Goal: Contribute content: Add original content to the website for others to see

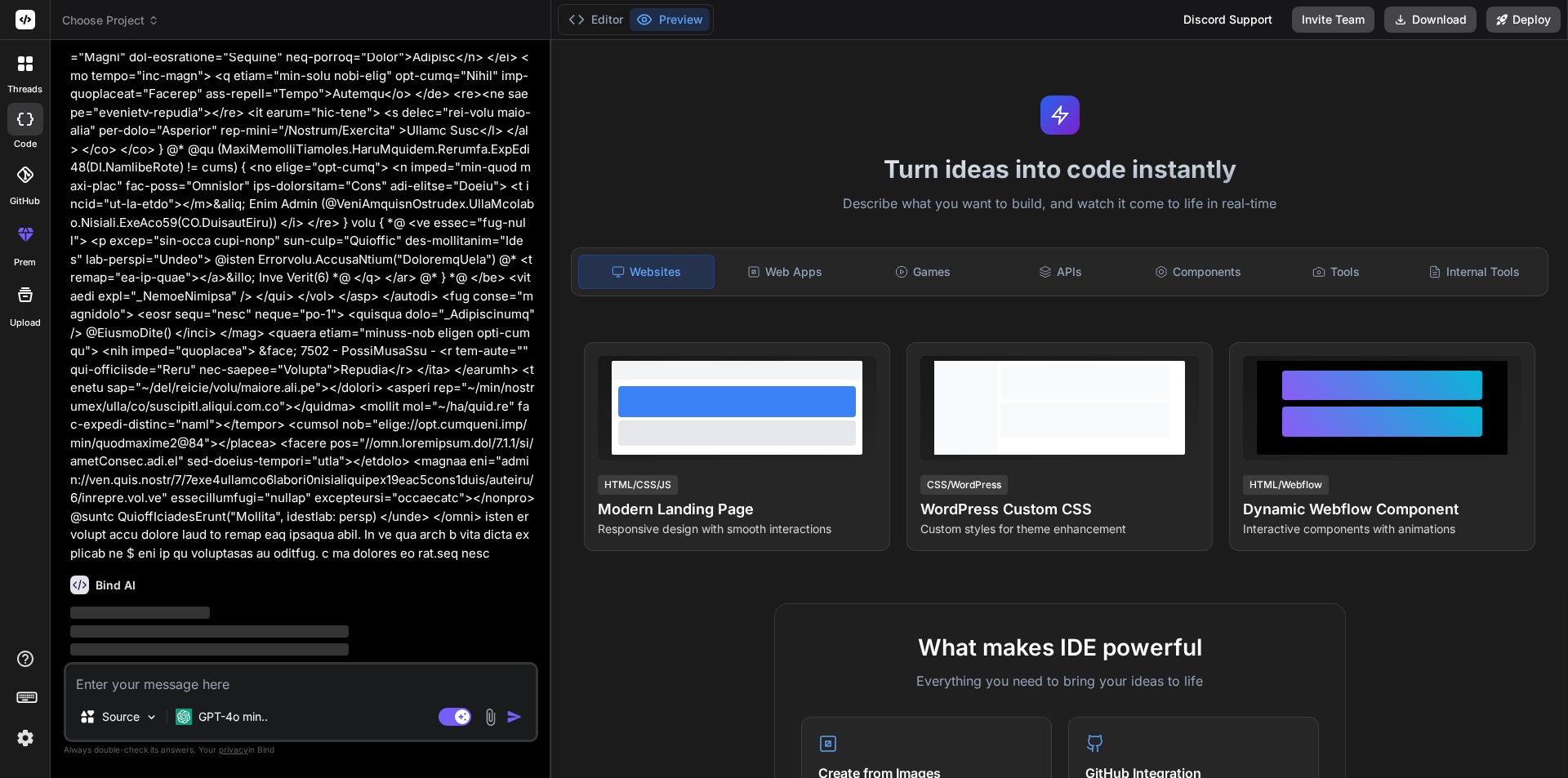
scroll to position [4003, 0]
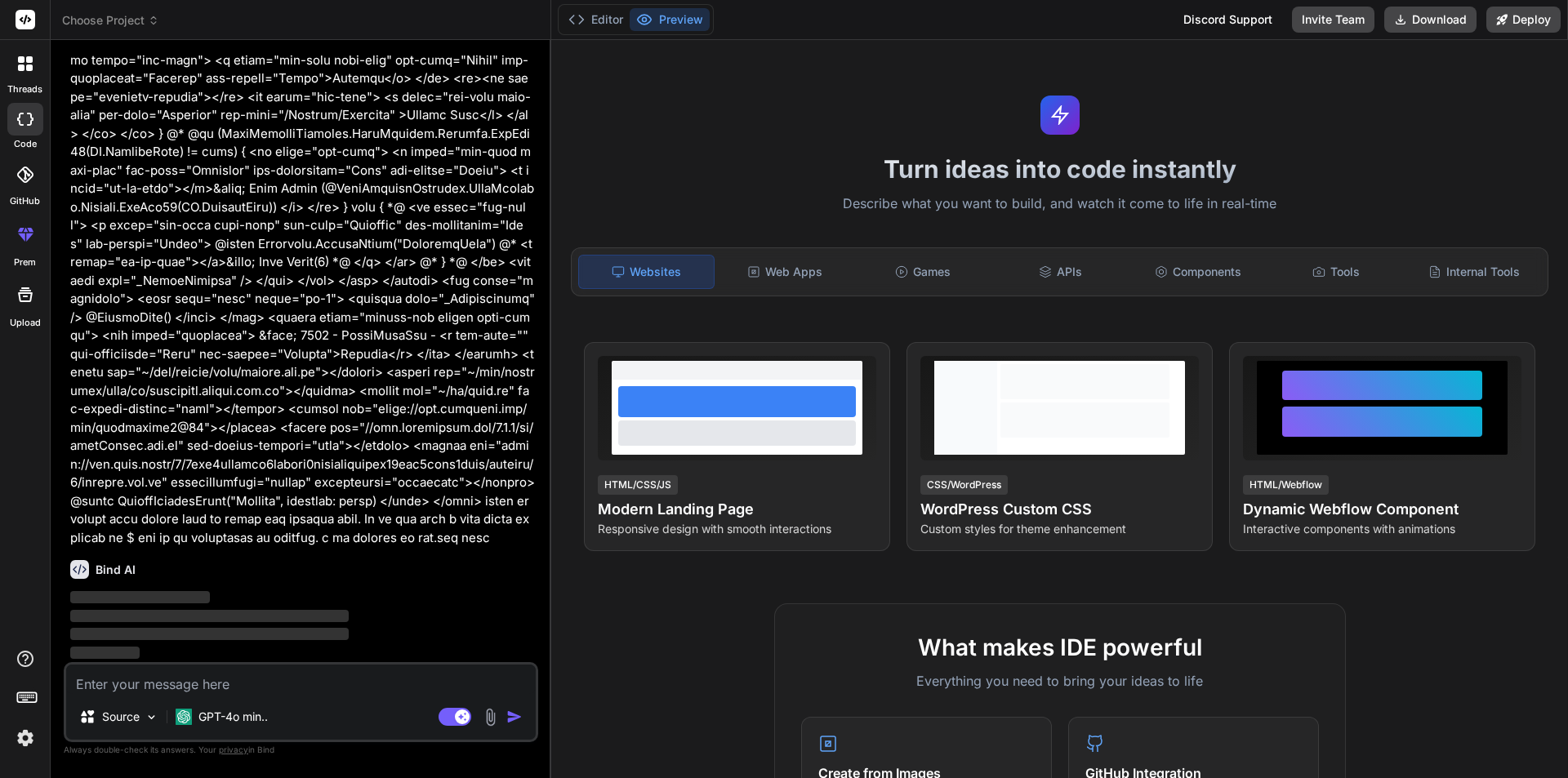
click at [188, 678] on textarea at bounding box center [301, 679] width 469 height 30
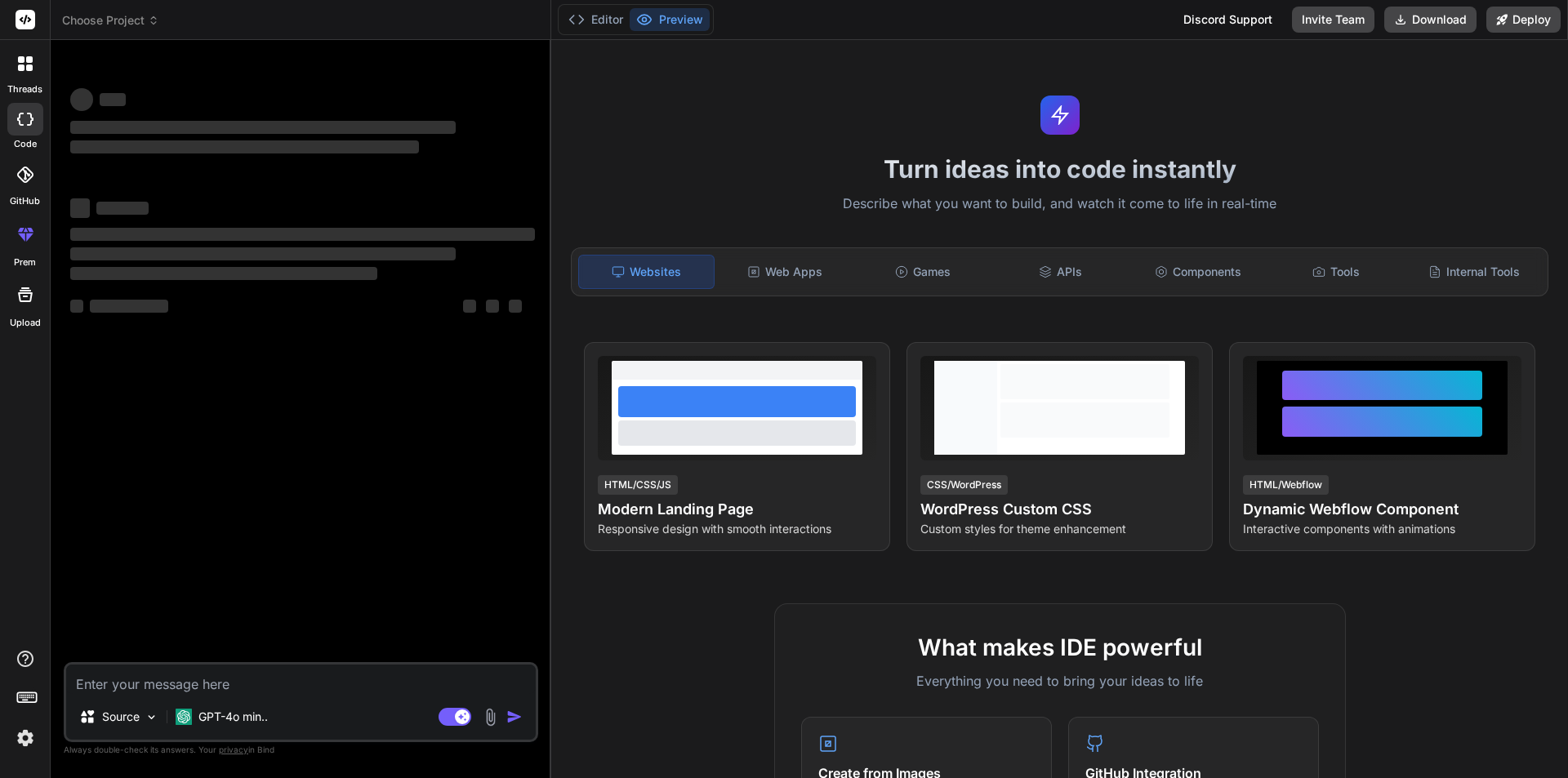
click at [138, 672] on textarea at bounding box center [301, 679] width 469 height 30
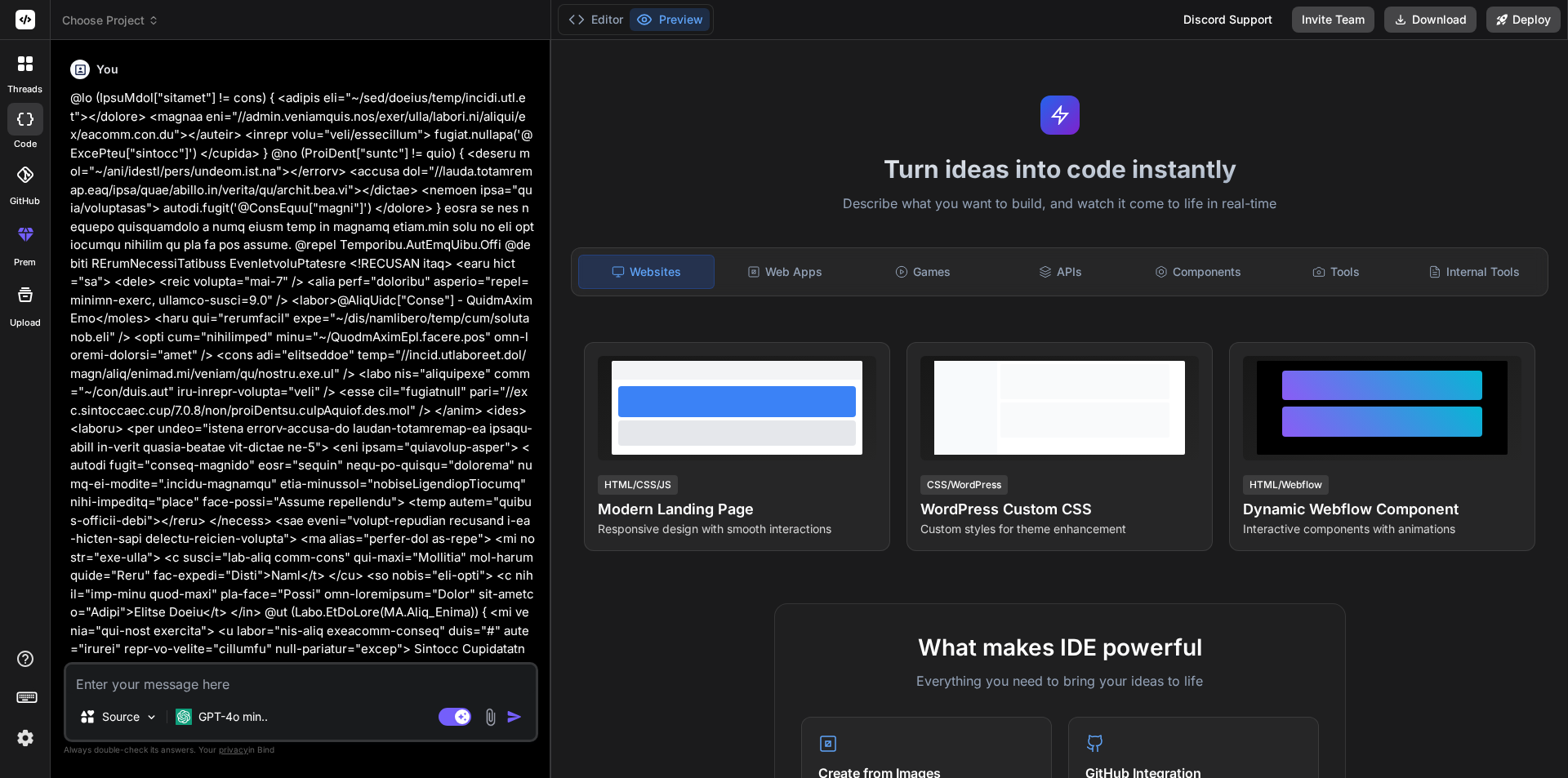
type textarea "x"
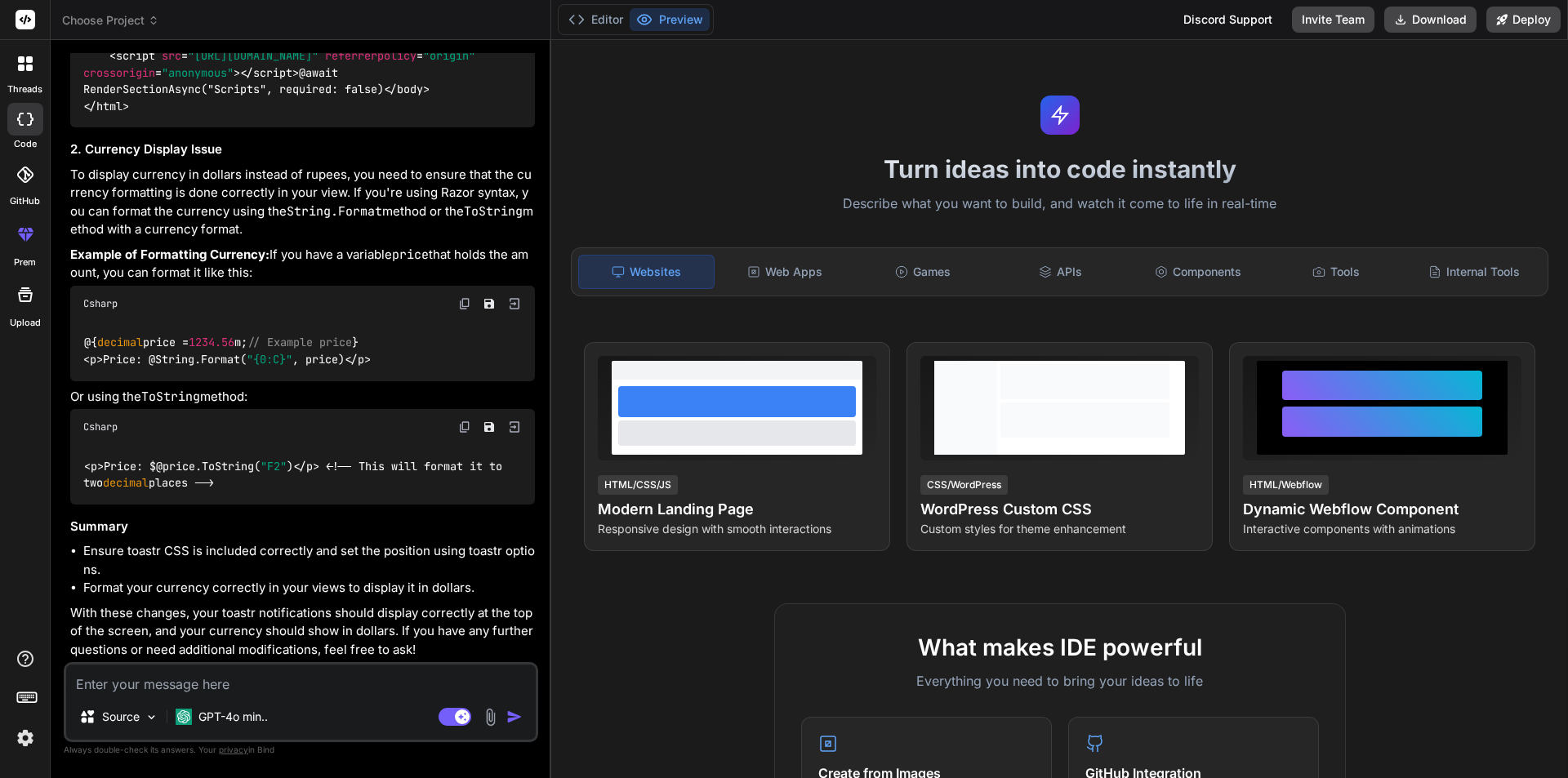
scroll to position [13971, 0]
drag, startPoint x: 326, startPoint y: 197, endPoint x: 97, endPoint y: 183, distance: 229.4
copy code "< script src = "//[DOMAIN_NAME][URL]" asp-append-version = "true" > </ script >"
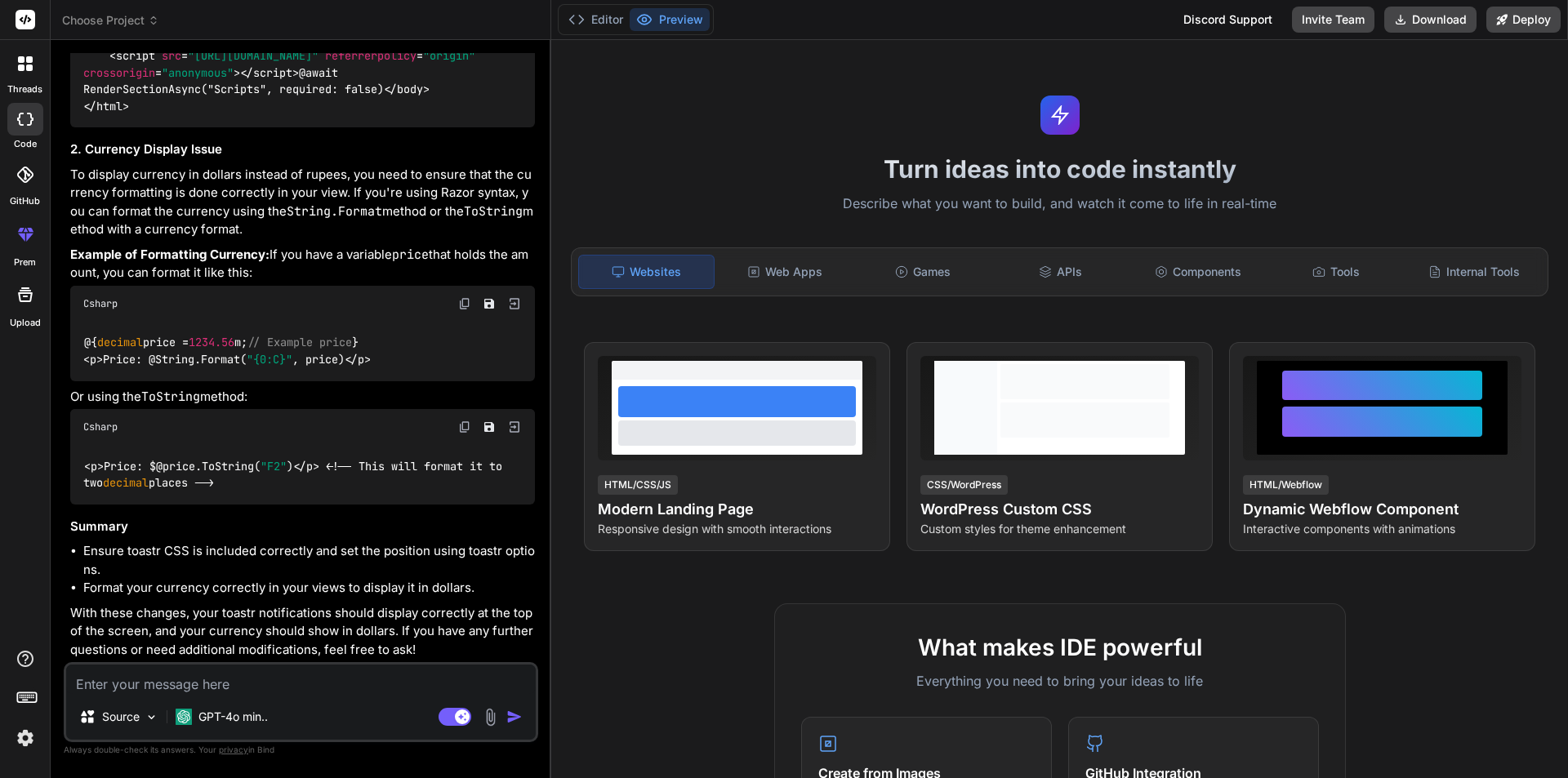
click at [275, 517] on h3 "Summary" at bounding box center [303, 527] width 465 height 19
drag, startPoint x: 325, startPoint y: 464, endPoint x: 85, endPoint y: 461, distance: 240.0
click at [85, 461] on code "<p>Price: $@price.ToString( "F2" )</p> <!-- This will format it to two decimal …" at bounding box center [296, 474] width 426 height 33
copy code "<p>Price: $@price.ToString( "F2" )</p>"
click at [262, 685] on textarea at bounding box center [301, 679] width 469 height 30
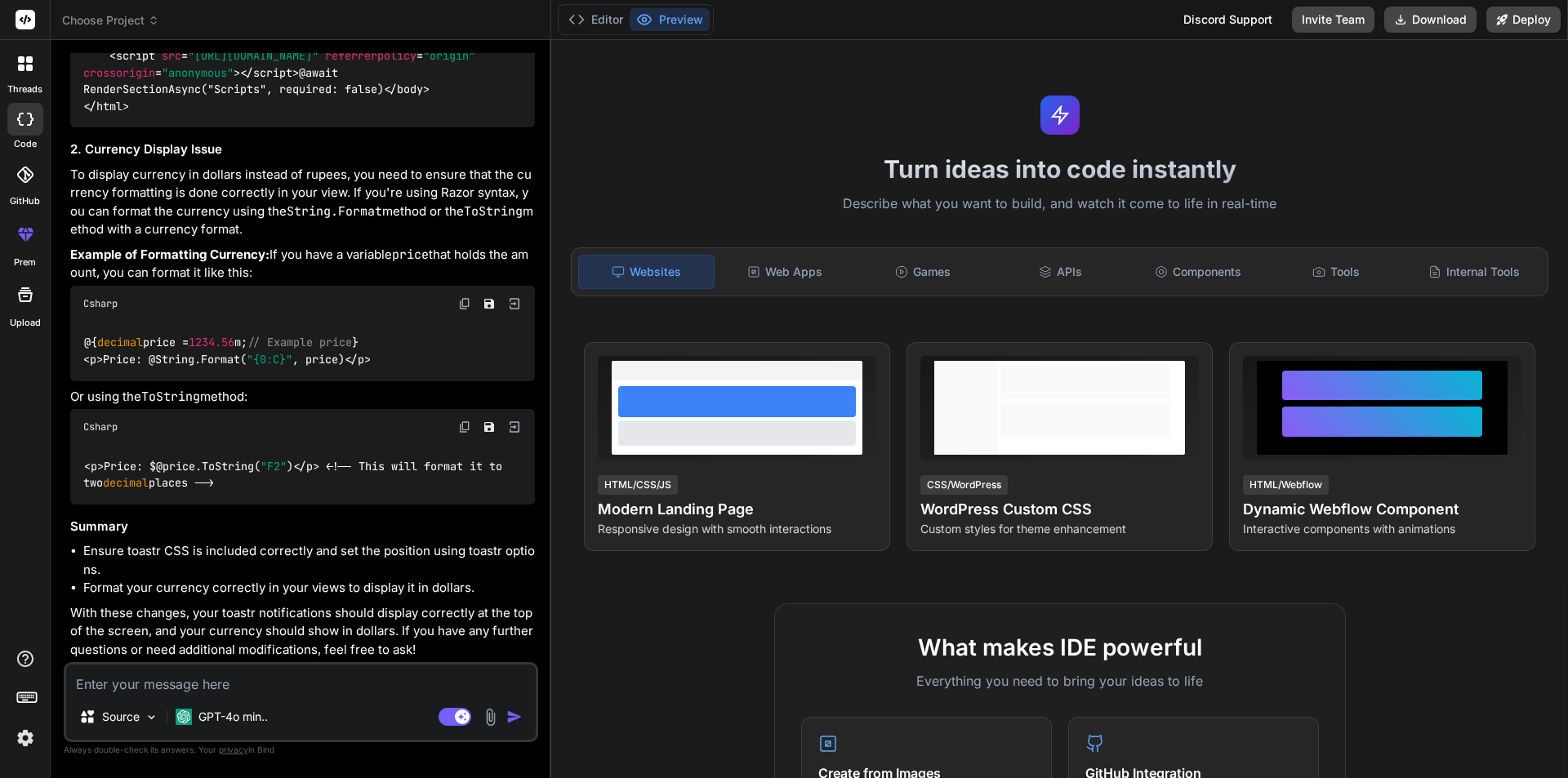
paste textarea "<td> <div class="w-75 btn-group" role="group"> <a asp-controller="Category" asp…"
type textarea "<td> <div class="w-75 btn-group" role="group"> <a asp-controller="Category" asp…"
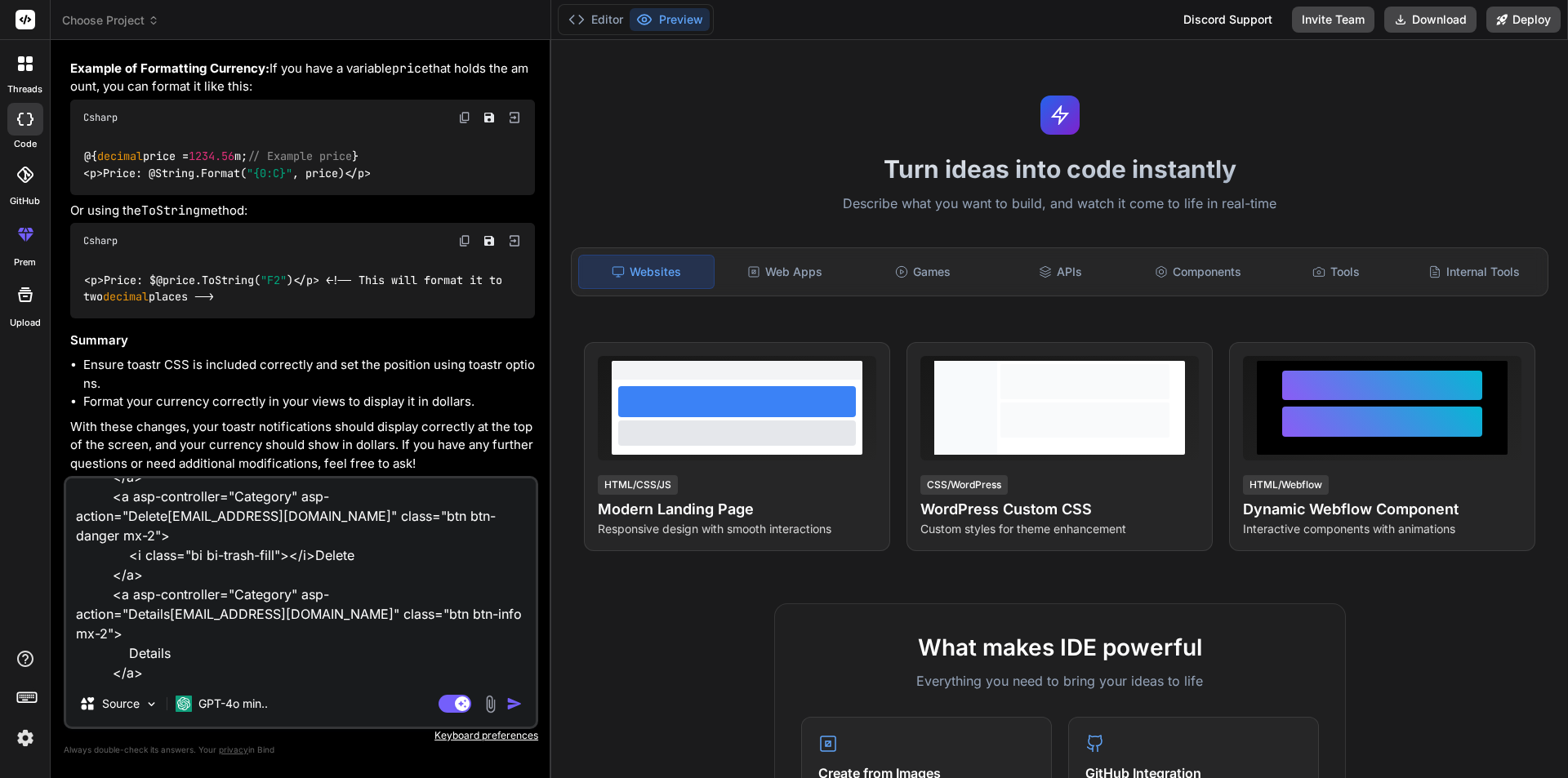
type textarea "x"
type textarea "<td> <div class="w-75 btn-group" role="group"> <a asp-controller="Category" asp…"
type textarea "x"
type textarea "<td> <div class="w-75 btn-group" role="group"> <a asp-controller="Category" asp…"
type textarea "x"
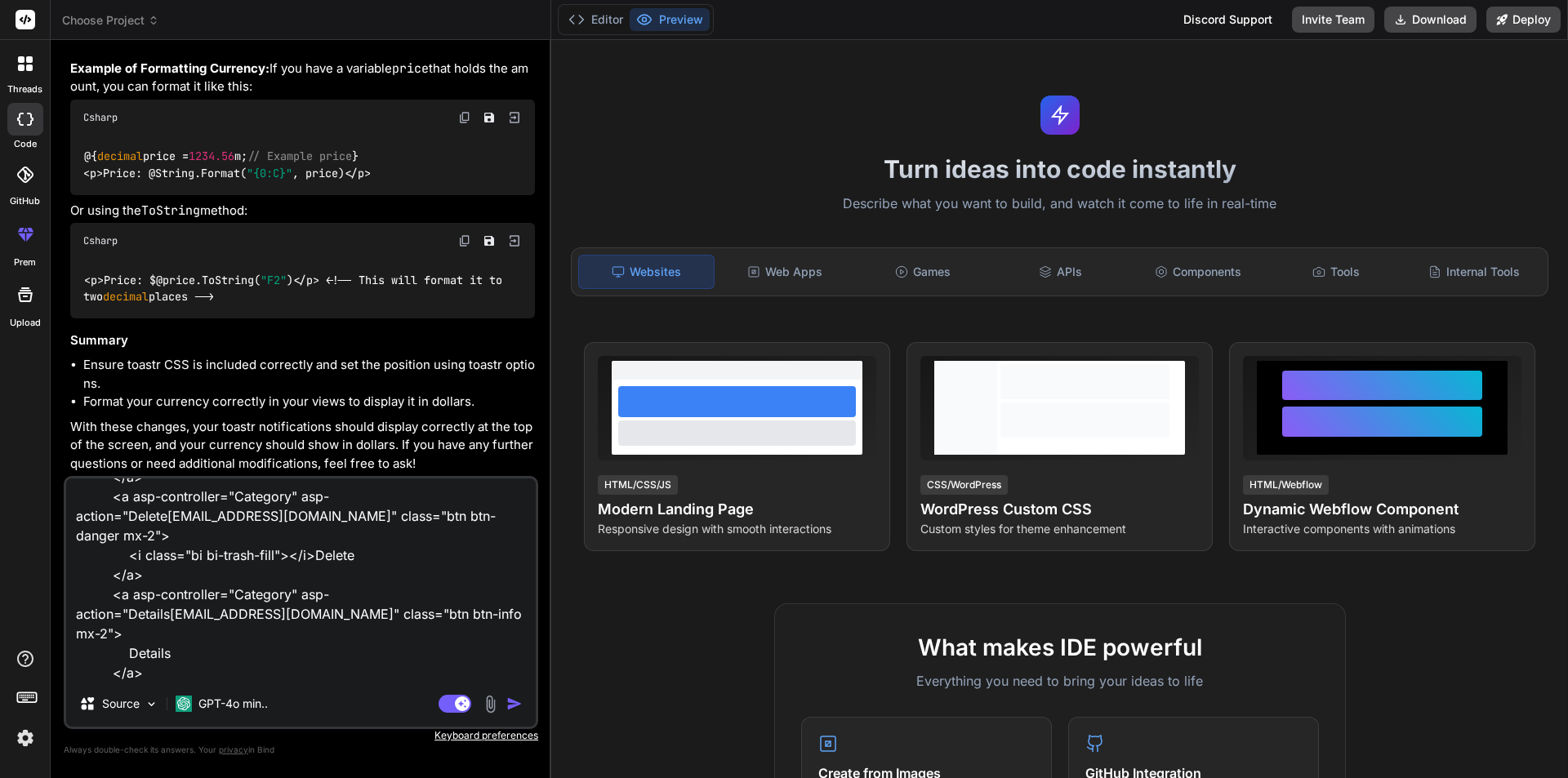
type textarea "<td> <div class="w-75 btn-group" role="group"> <a asp-controller="Category" asp…"
type textarea "x"
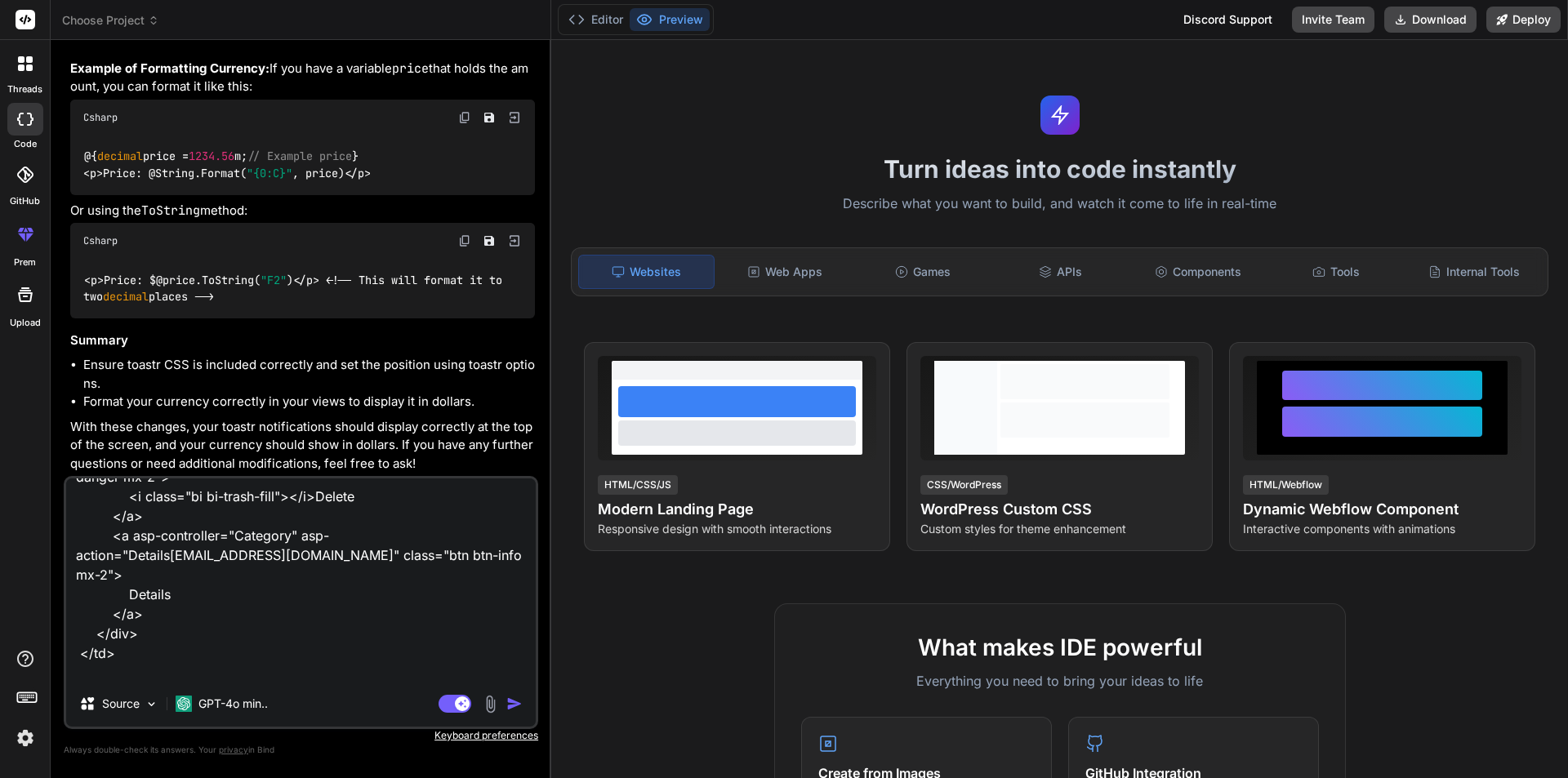
type textarea "<td> <div class="w-75 btn-group" role="group"> <a asp-controller="Category" asp…"
type textarea "x"
type textarea "<td> <div class="w-75 btn-group" role="group"> <a asp-controller="Category" asp…"
type textarea "x"
type textarea "<td> <div class="w-75 btn-group" role="group"> <a asp-controller="Category" asp…"
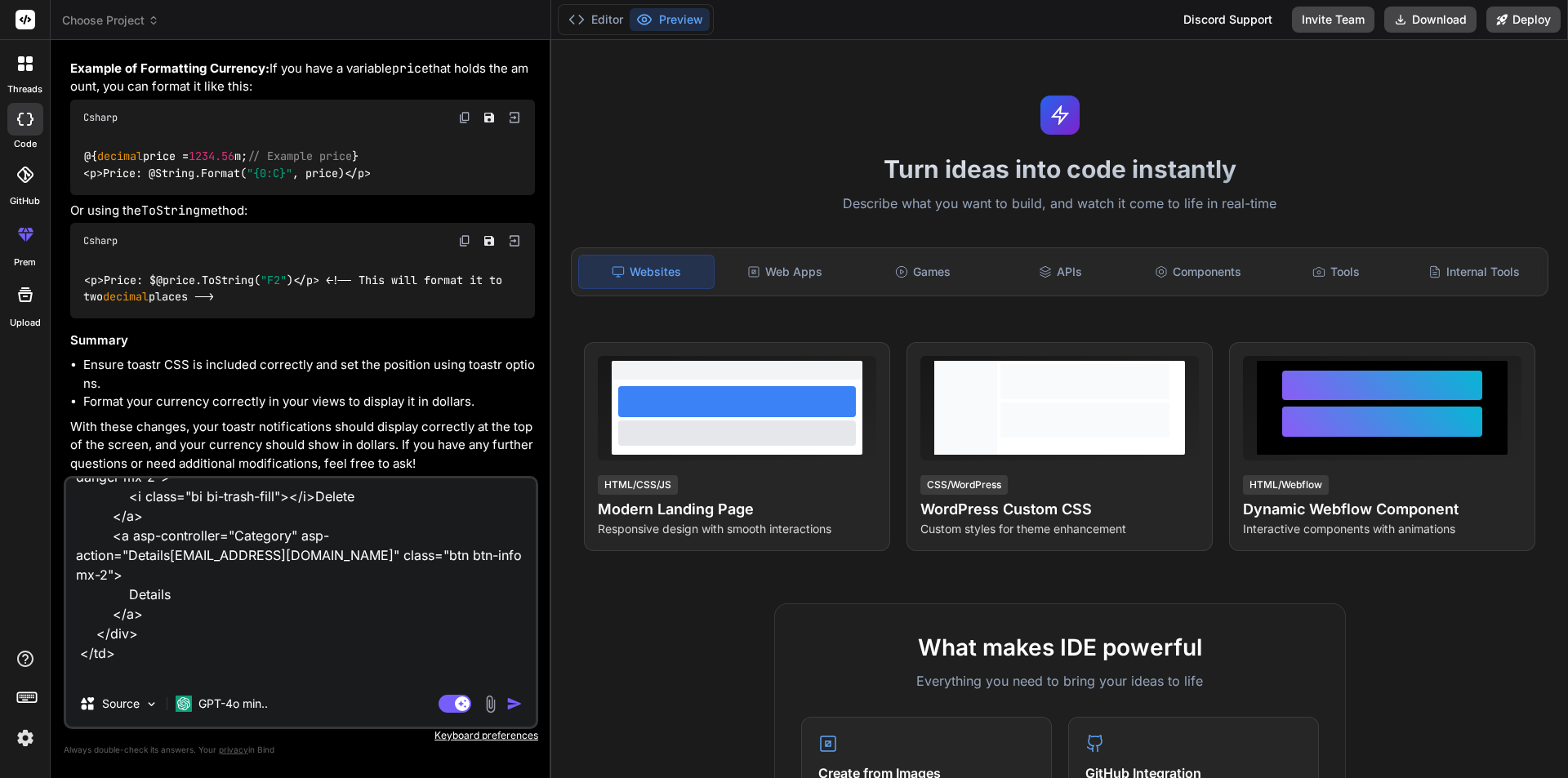
type textarea "x"
type textarea "<td> <div class="w-75 btn-group" role="group"> <a asp-controller="Category" asp…"
type textarea "x"
type textarea "<td> <div class="w-75 btn-group" role="group"> <a asp-controller="Category" asp…"
type textarea "x"
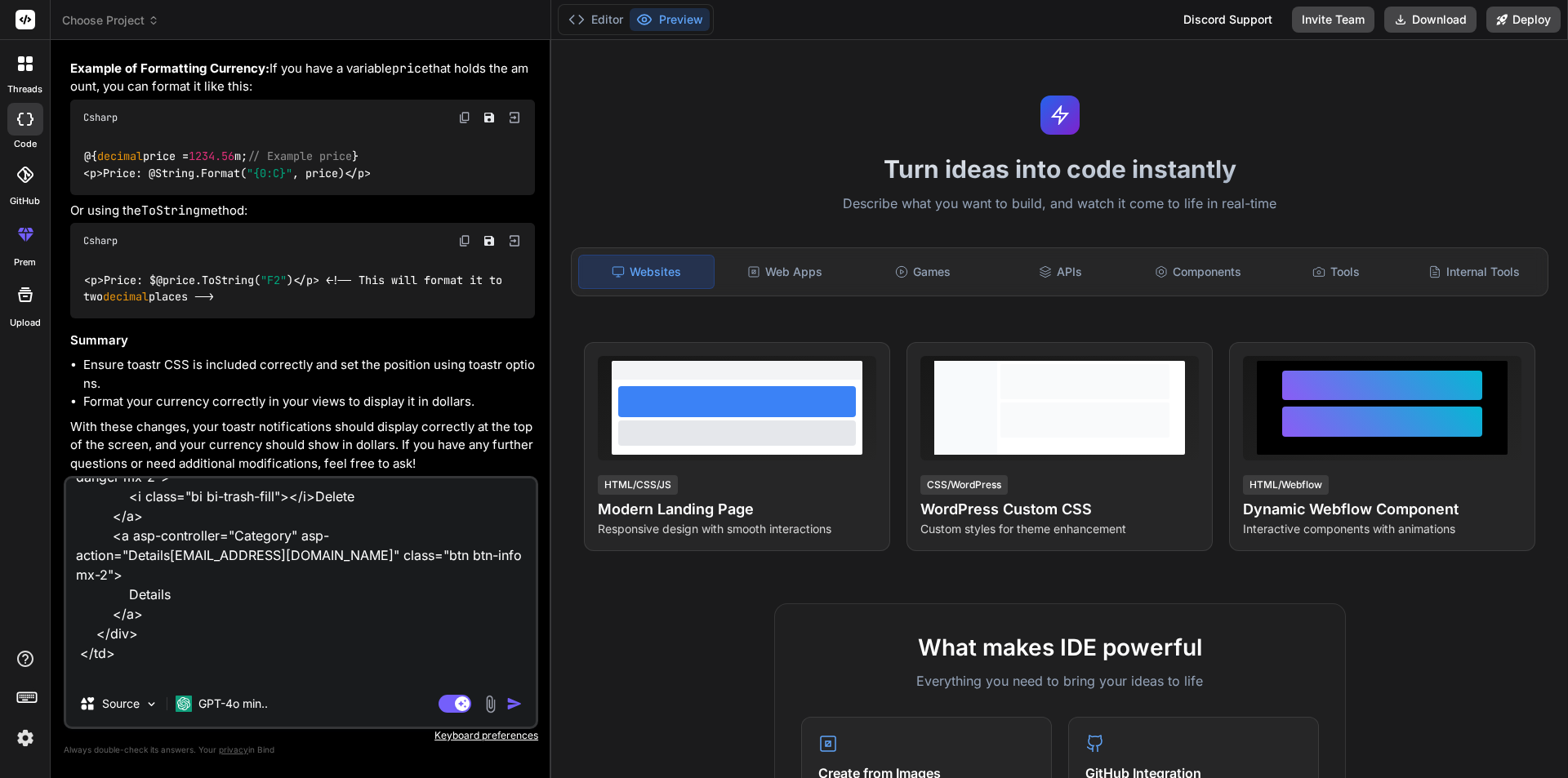
type textarea "<td> <div class="w-75 btn-group" role="group"> <a asp-controller="Category" asp…"
type textarea "x"
type textarea "<td> <div class="w-75 btn-group" role="group"> <a asp-controller="Category" asp…"
type textarea "x"
type textarea "<td> <div class="w-75 btn-group" role="group"> <a asp-controller="Category" asp…"
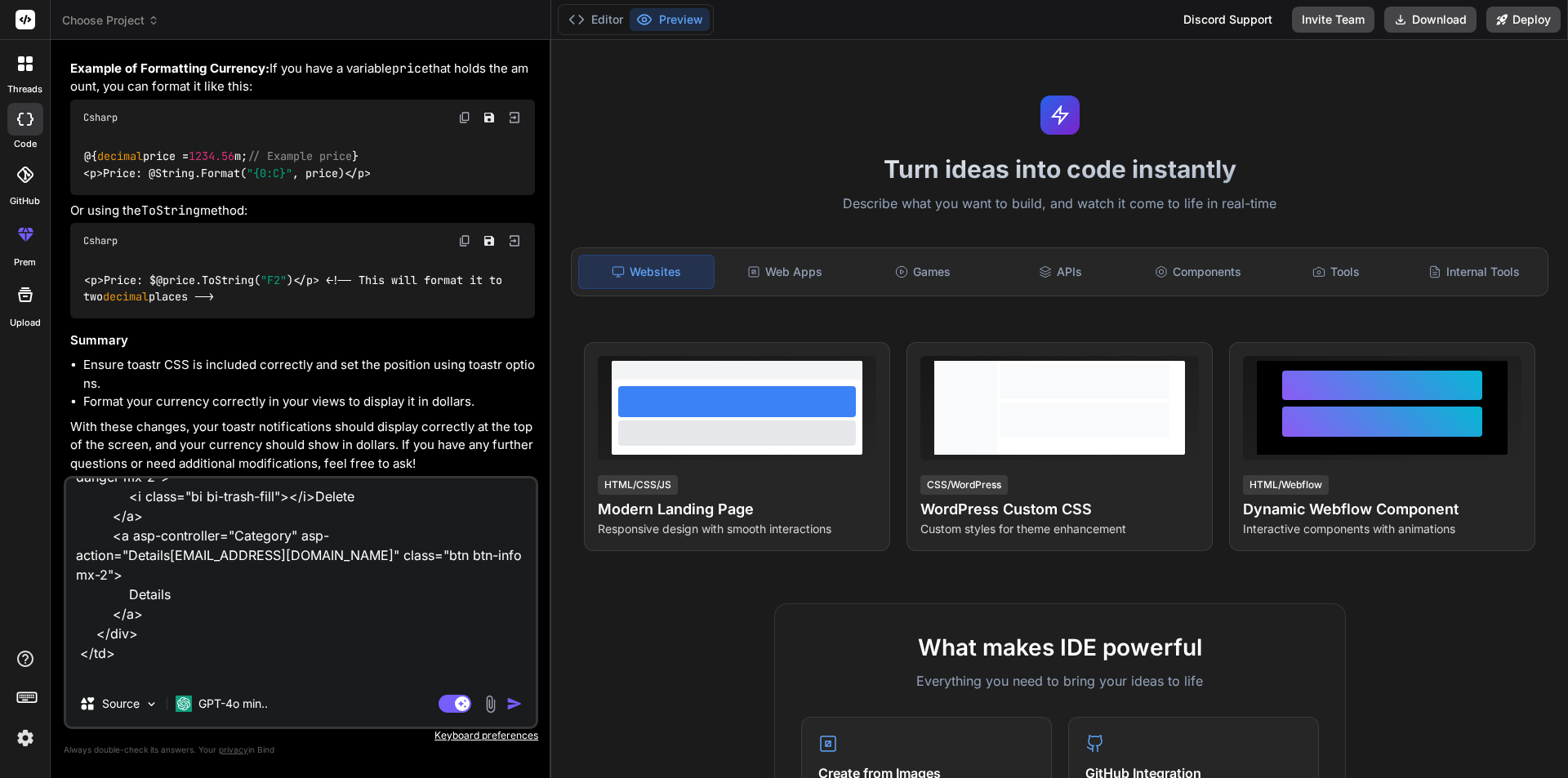
type textarea "x"
type textarea "<td> <div class="w-75 btn-group" role="group"> <a asp-controller="Category" asp…"
type textarea "x"
type textarea "<td> <div class="w-75 btn-group" role="group"> <a asp-controller="Category" asp…"
type textarea "x"
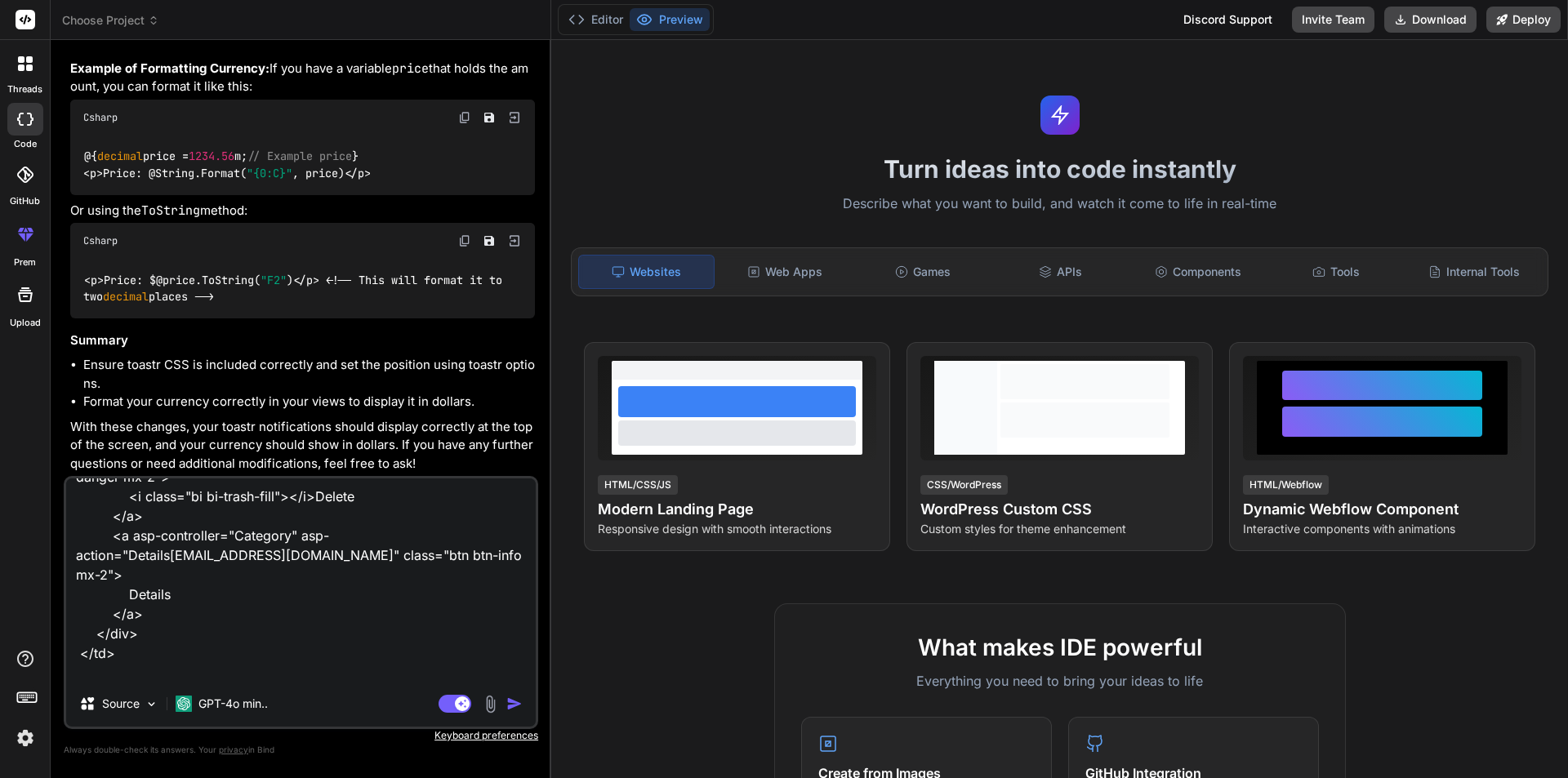
type textarea "<td> <div class="w-75 btn-group" role="group"> <a asp-controller="Category" asp…"
type textarea "x"
type textarea "<td> <div class="w-75 btn-group" role="group"> <a asp-controller="Category" asp…"
type textarea "x"
type textarea "<td> <div class="w-75 btn-group" role="group"> <a asp-controller="Category" asp…"
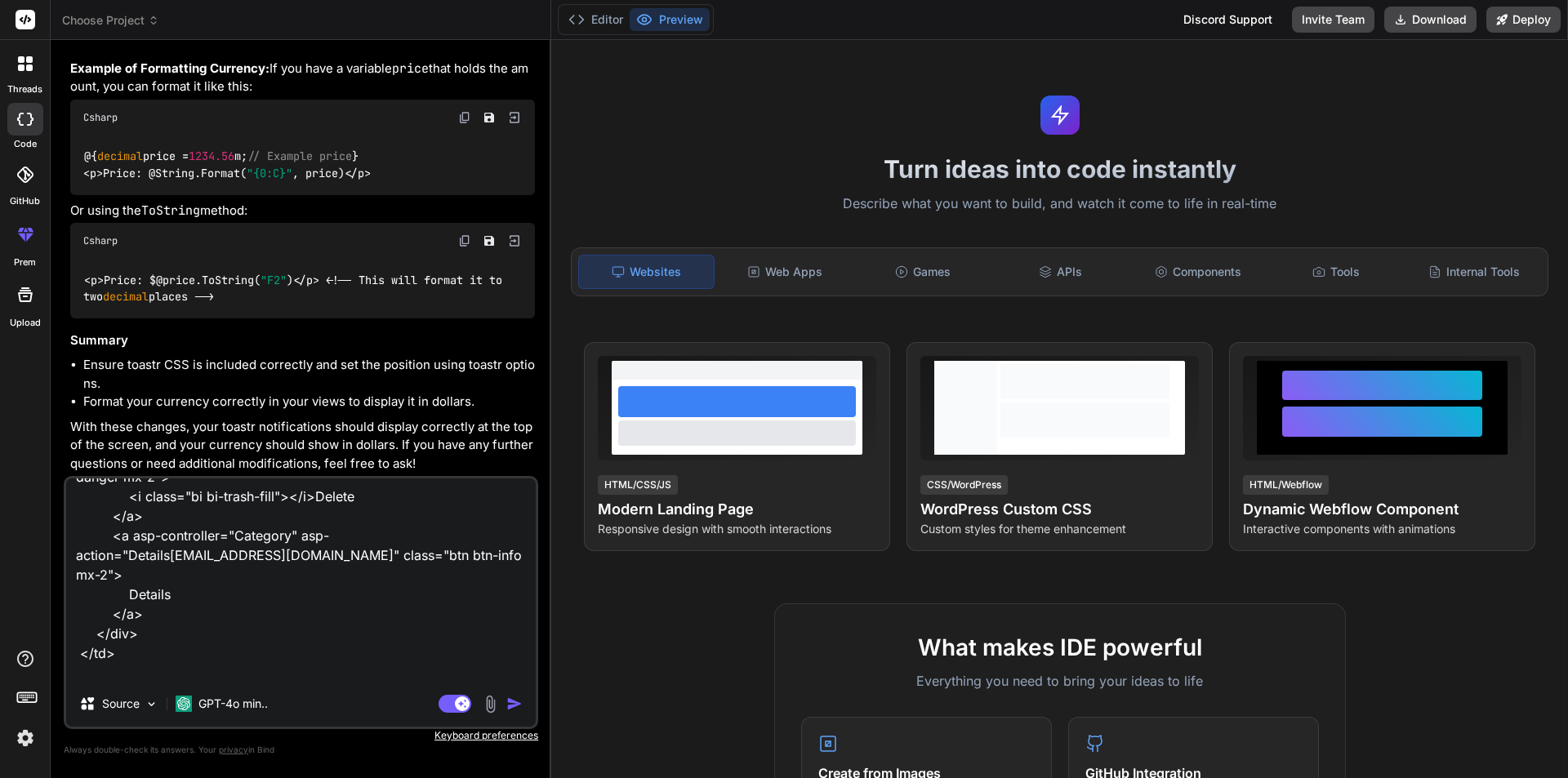
type textarea "x"
type textarea "<td> <div class="w-75 btn-group" role="group"> <a asp-controller="Category" asp…"
type textarea "x"
type textarea "<td> <div class="w-75 btn-group" role="group"> <a asp-controller="Category" asp…"
type textarea "x"
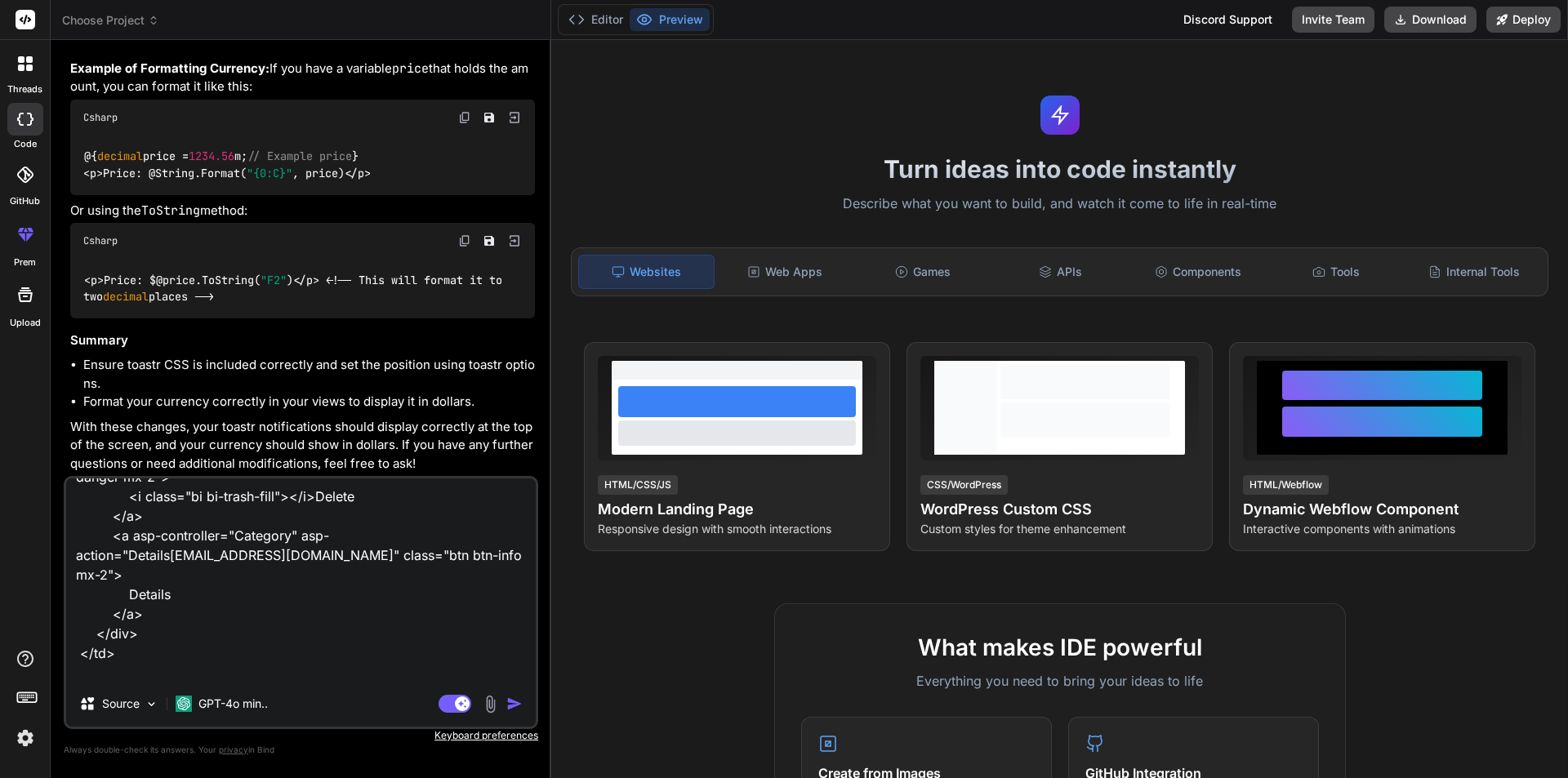
type textarea "<td> <div class="w-75 btn-group" role="group"> <a asp-controller="Category" asp…"
type textarea "x"
type textarea "<td> <div class="w-75 btn-group" role="group"> <a asp-controller="Category" asp…"
type textarea "x"
type textarea "<td> <div class="w-75 btn-group" role="group"> <a asp-controller="Category" asp…"
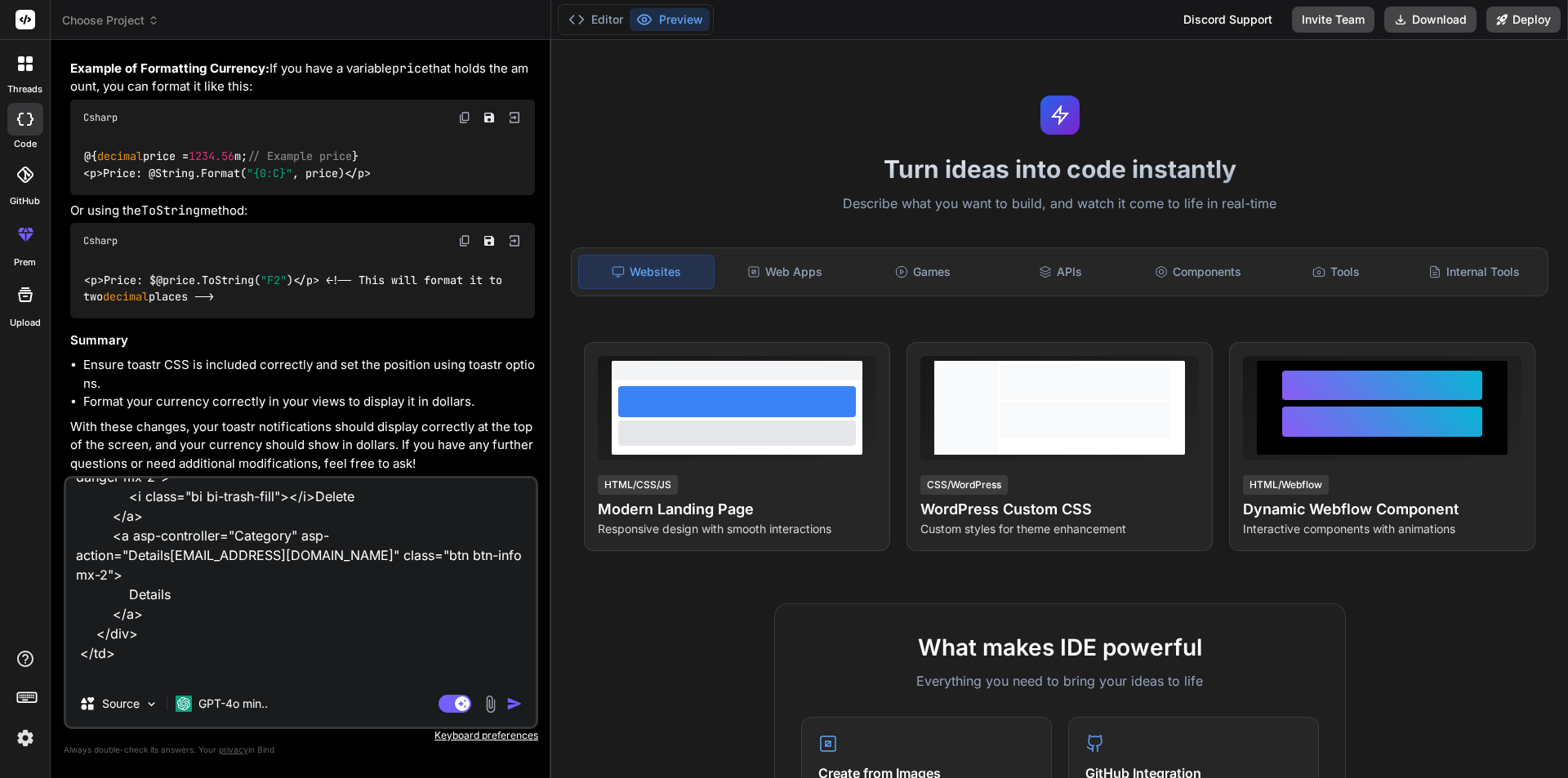
type textarea "x"
type textarea "<td> <div class="w-75 btn-group" role="group"> <a asp-controller="Category" asp…"
type textarea "x"
type textarea "<td> <div class="w-75 btn-group" role="group"> <a asp-controller="Category" asp…"
type textarea "x"
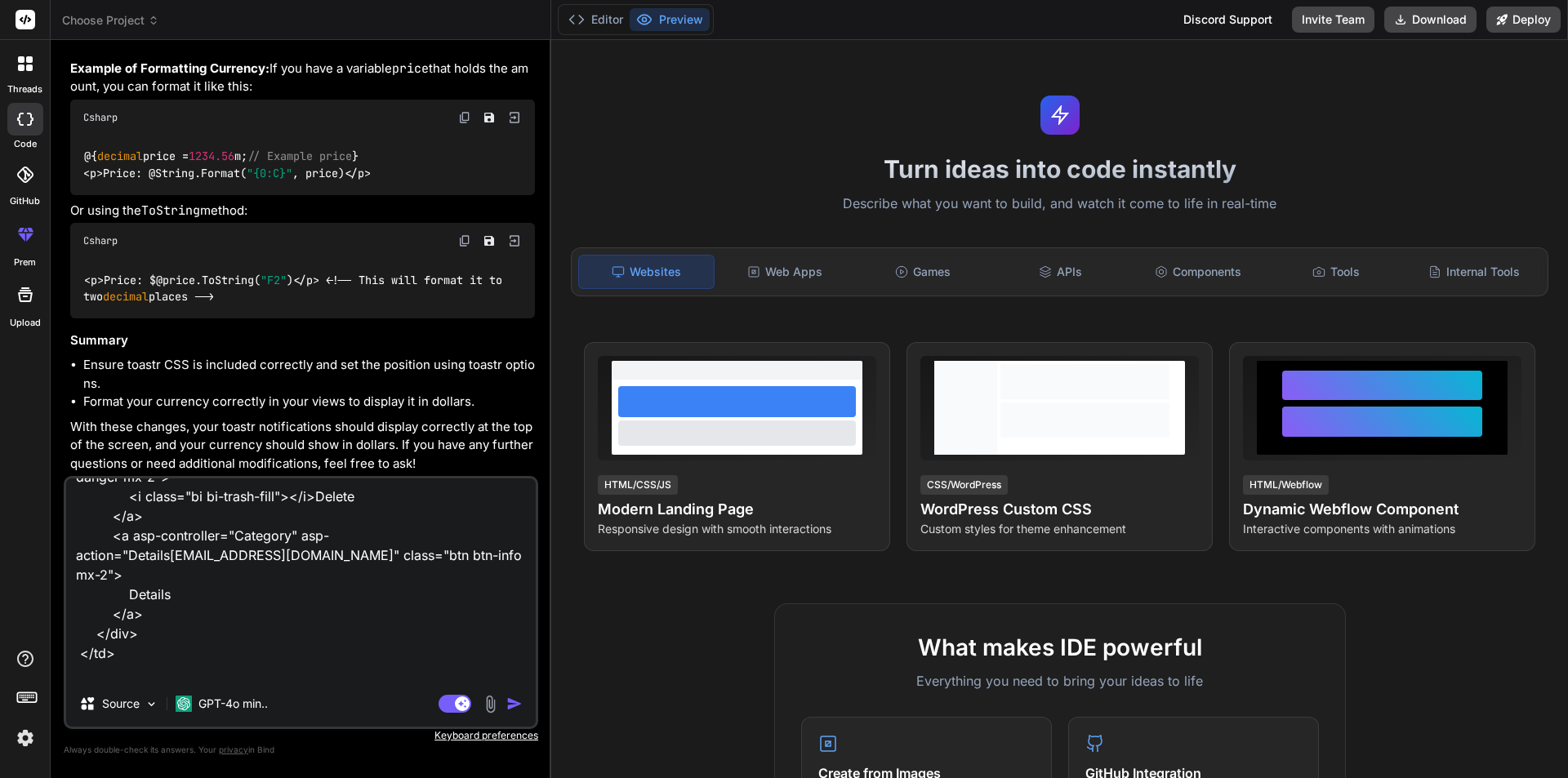
type textarea "<td> <div class="w-75 btn-group" role="group"> <a asp-controller="Category" asp…"
type textarea "x"
type textarea "<td> <div class="w-75 btn-group" role="group"> <a asp-controller="Category" asp…"
type textarea "x"
type textarea "<td> <div class="w-75 btn-group" role="group"> <a asp-controller="Category" asp…"
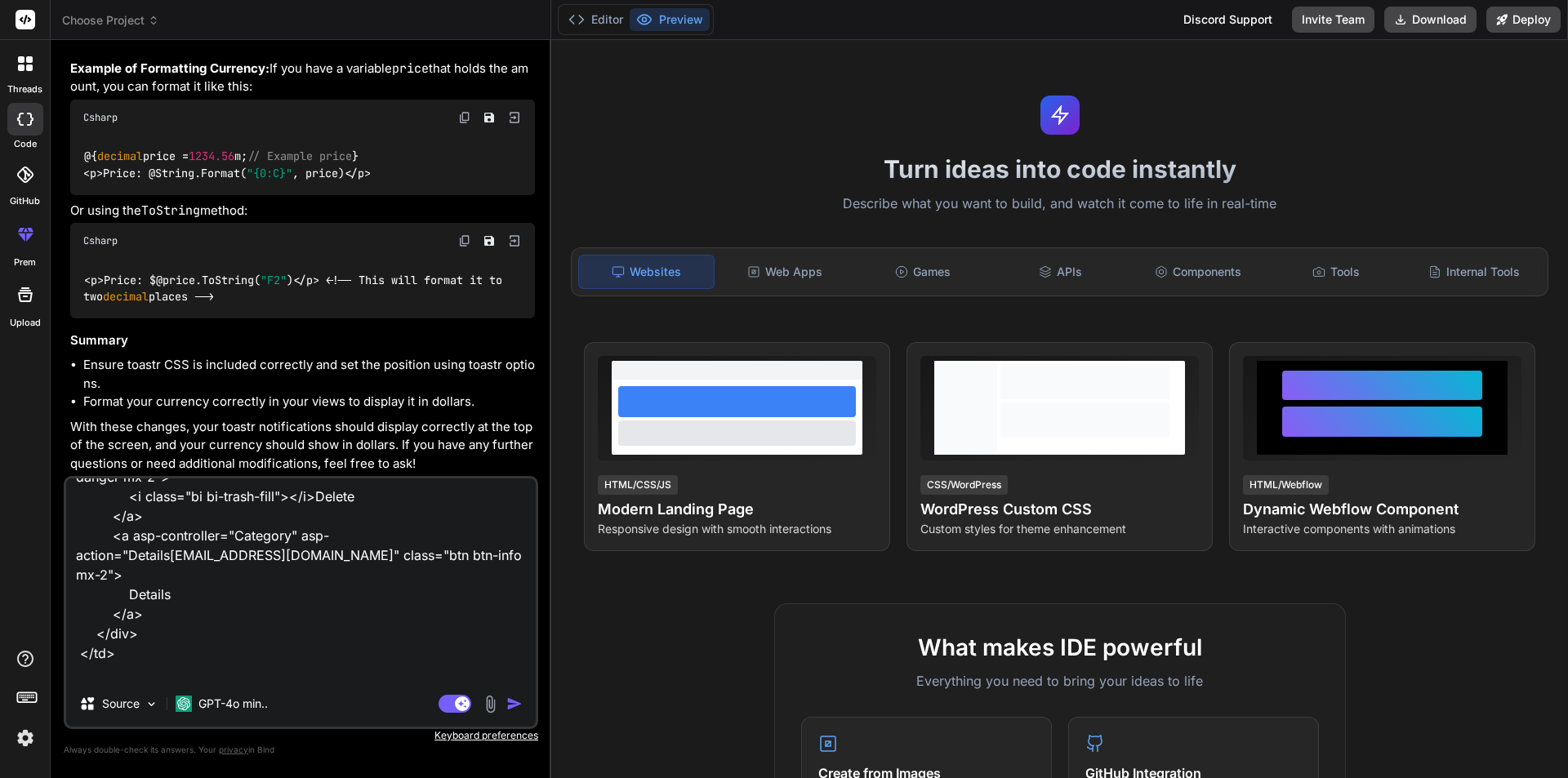
type textarea "x"
type textarea "<td> <div class="w-75 btn-group" role="group"> <a asp-controller="Category" asp…"
type textarea "x"
type textarea "<td> <div class="w-75 btn-group" role="group"> <a asp-controller="Category" asp…"
type textarea "x"
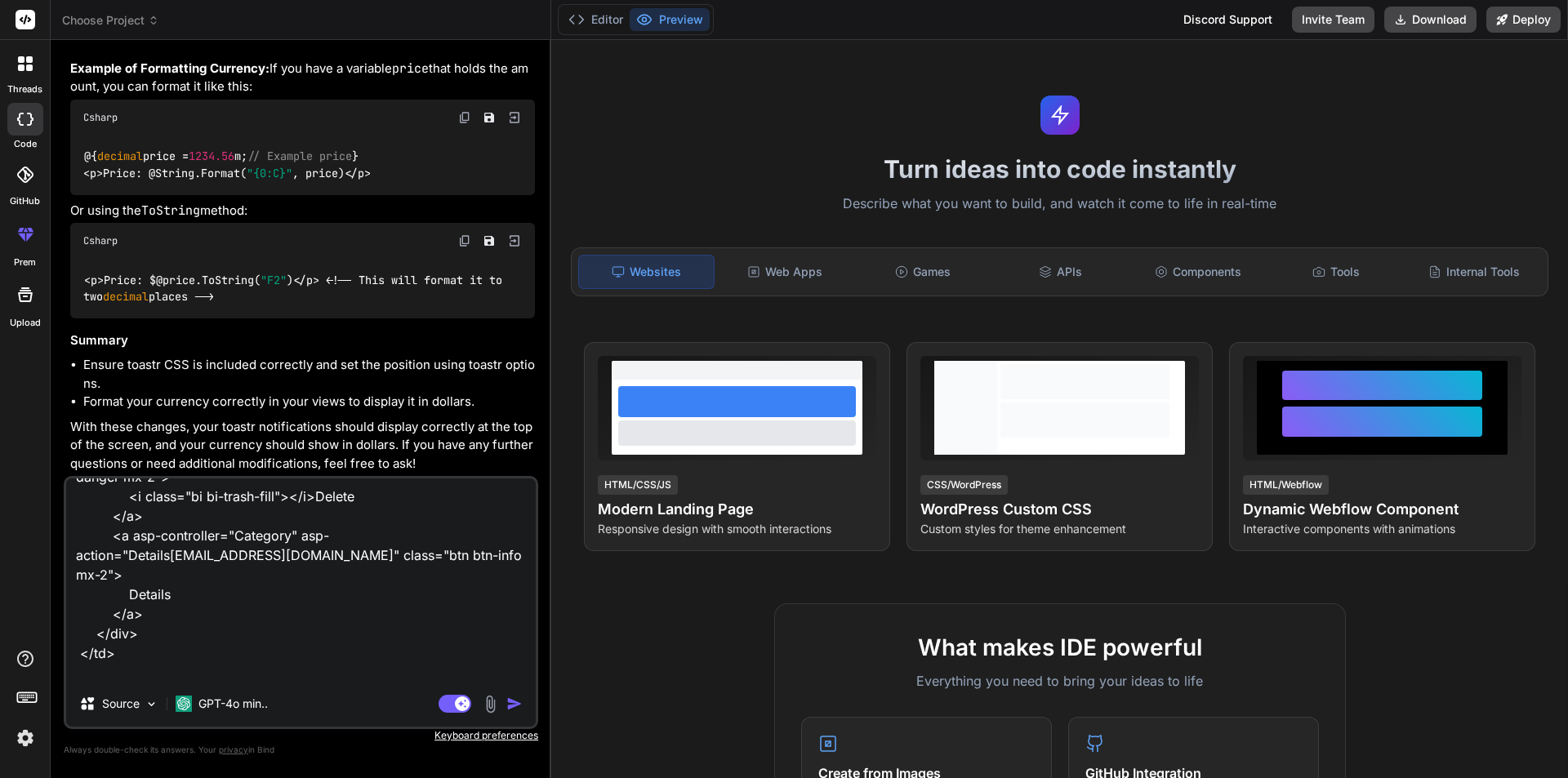
type textarea "<td> <div class="w-75 btn-group" role="group"> <a asp-controller="Category" asp…"
type textarea "x"
type textarea "<td> <div class="w-75 btn-group" role="group"> <a asp-controller="Category" asp…"
type textarea "x"
type textarea "<td> <div class="w-75 btn-group" role="group"> <a asp-controller="Category" asp…"
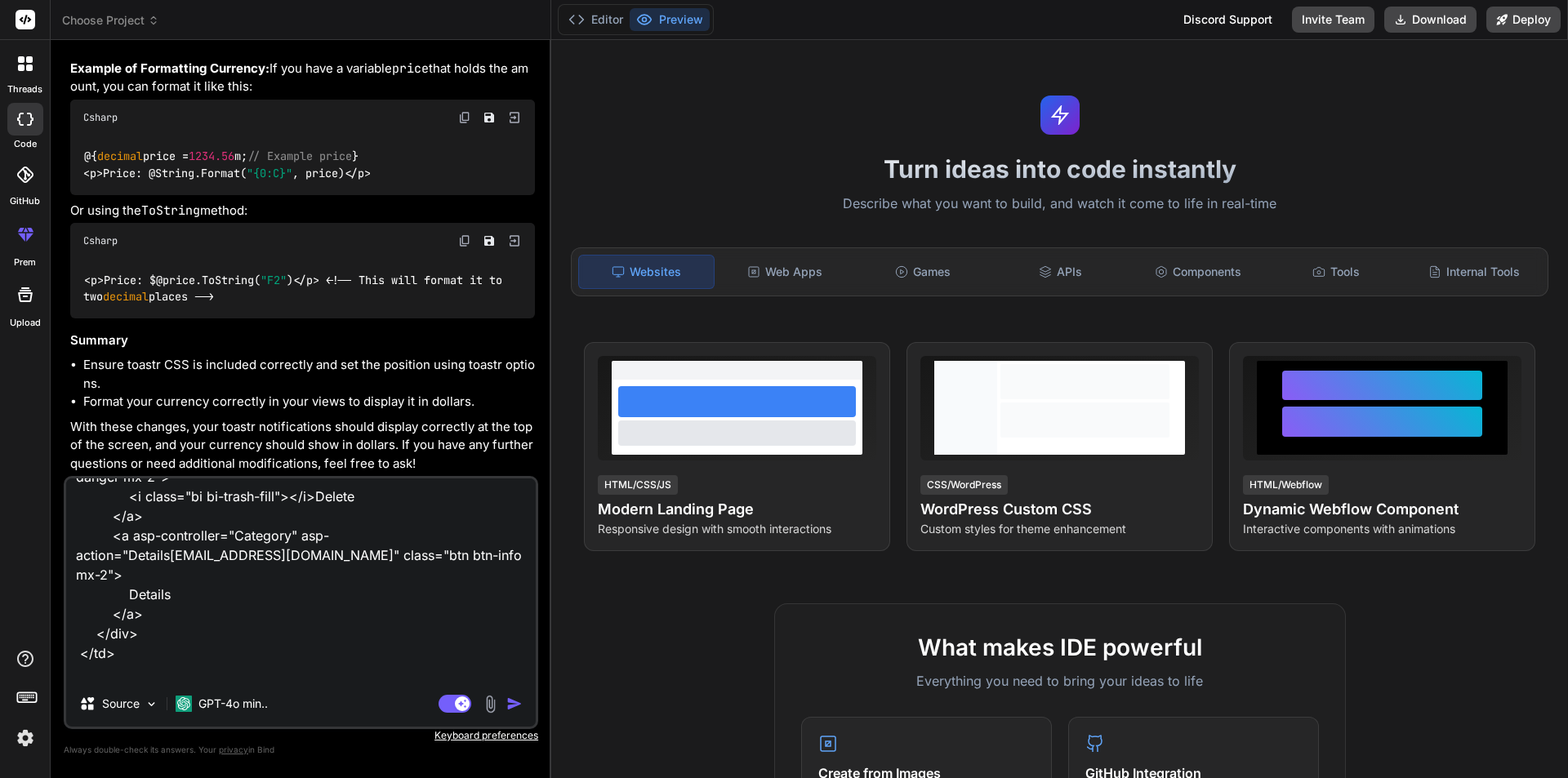
type textarea "x"
type textarea "<td> <div class="w-75 btn-group" role="group"> <a asp-controller="Category" asp…"
type textarea "x"
type textarea "<td> <div class="w-75 btn-group" role="group"> <a asp-controller="Category" asp…"
type textarea "x"
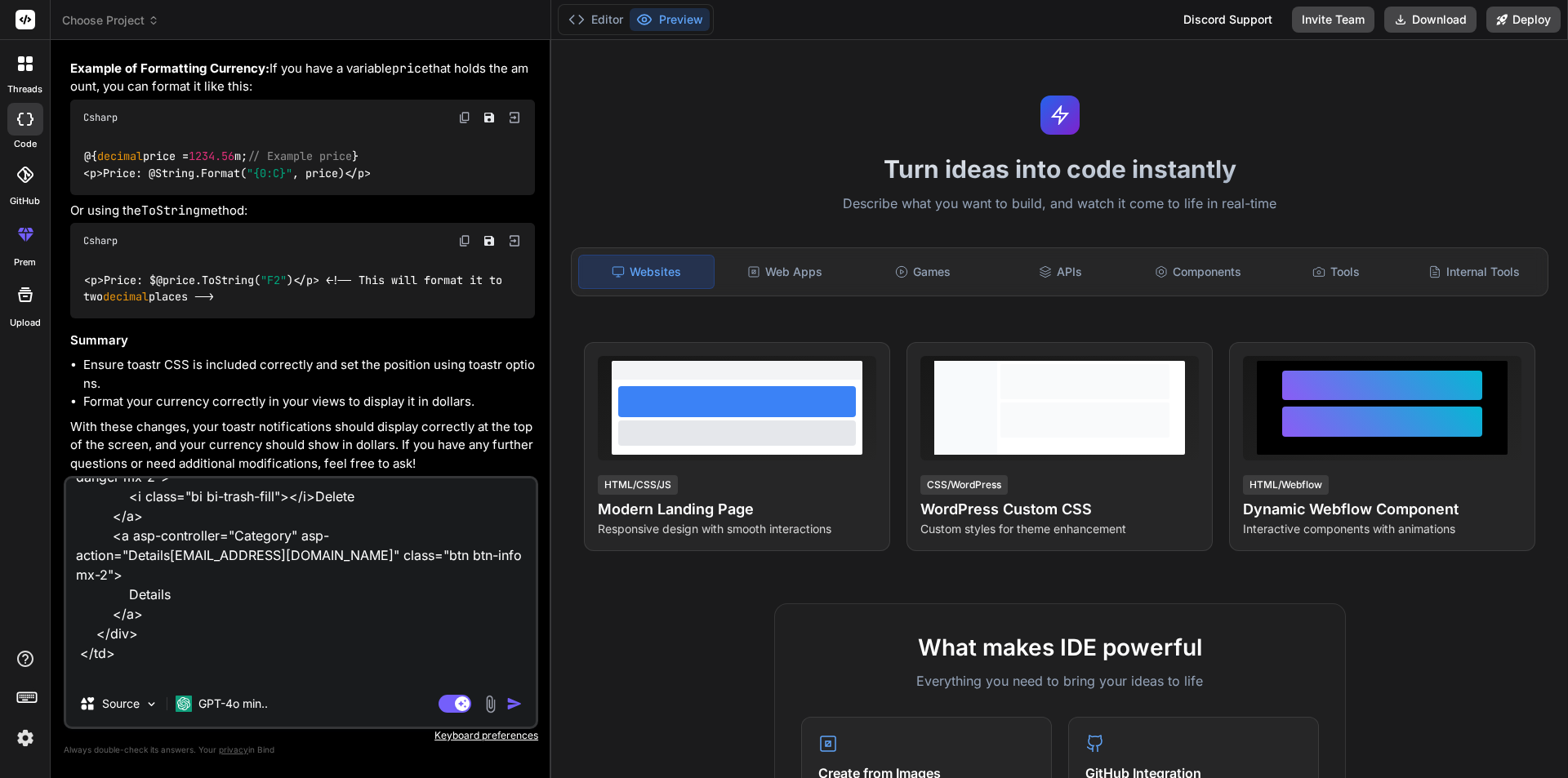
type textarea "<td> <div class="w-75 btn-group" role="group"> <a asp-controller="Category" asp…"
type textarea "x"
type textarea "<td> <div class="w-75 btn-group" role="group"> <a asp-controller="Category" asp…"
type textarea "x"
type textarea "<td> <div class="w-75 btn-group" role="group"> <a asp-controller="Category" asp…"
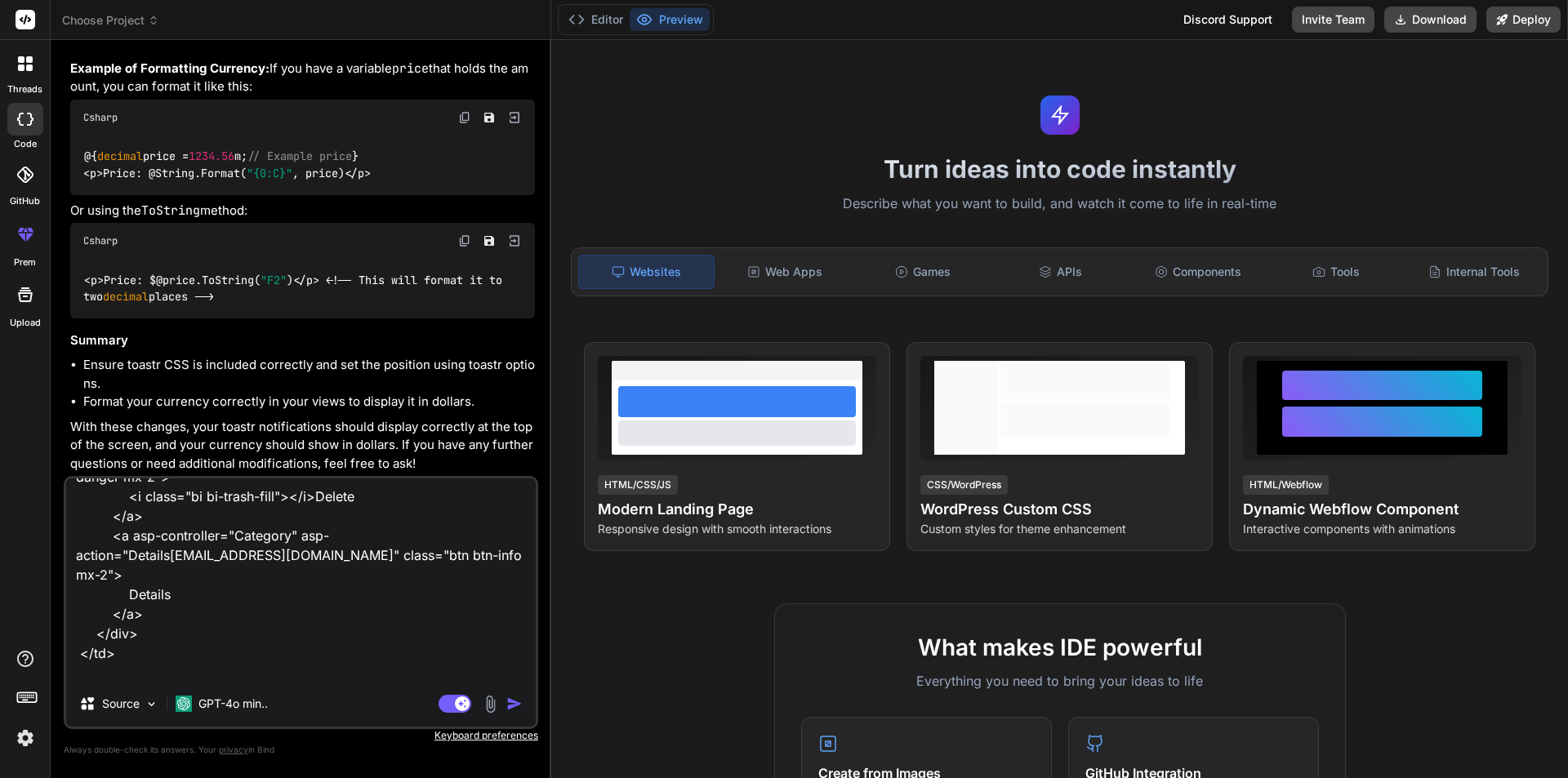
type textarea "x"
type textarea "<td> <div class="w-75 btn-group" role="group"> <a asp-controller="Category" asp…"
type textarea "x"
type textarea "<td> <div class="w-75 btn-group" role="group"> <a asp-controller="Category" asp…"
type textarea "x"
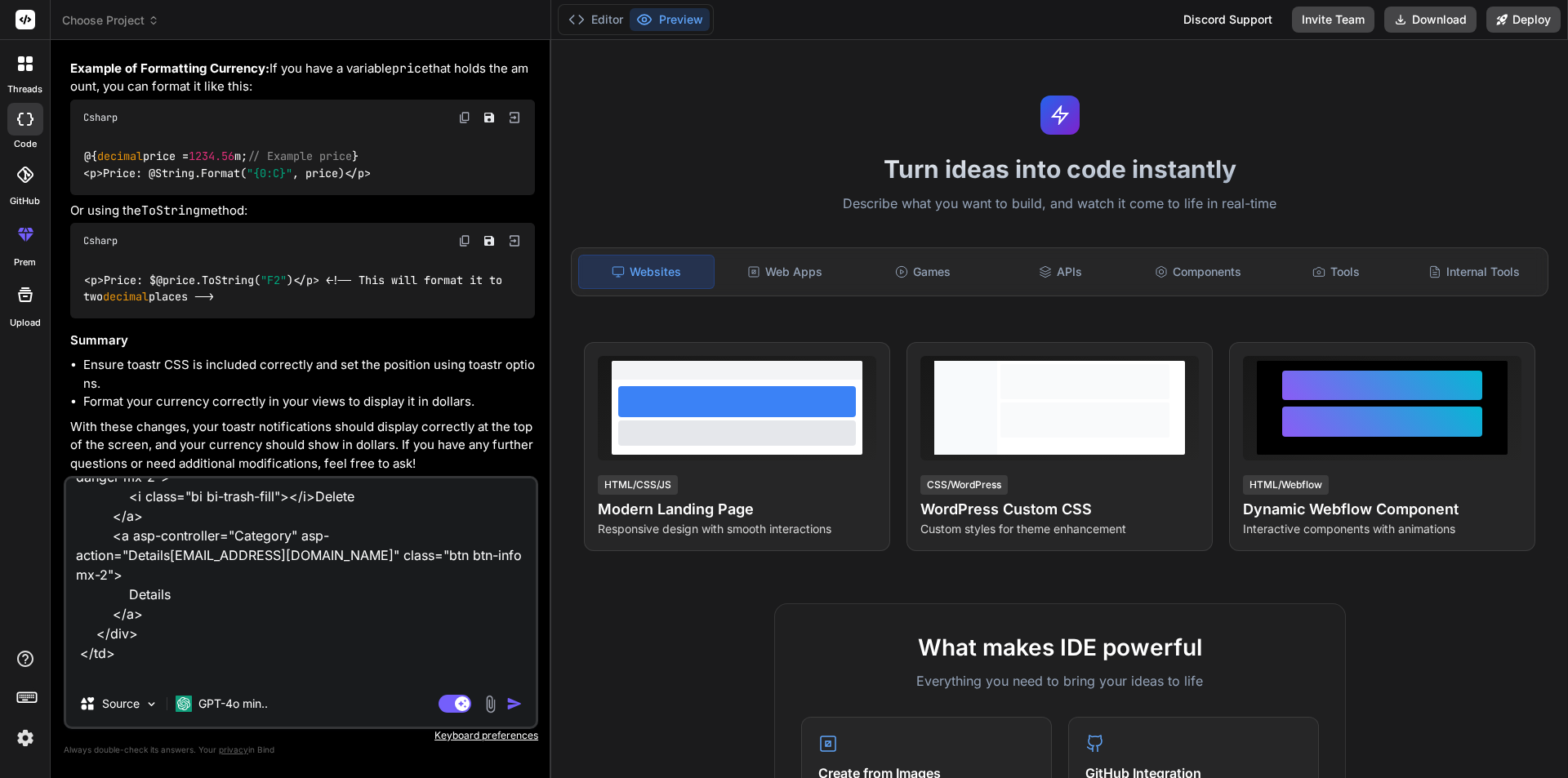
type textarea "<td> <div class="w-75 btn-group" role="group"> <a asp-controller="Category" asp…"
type textarea "x"
type textarea "<td> <div class="w-75 btn-group" role="group"> <a asp-controller="Category" asp…"
type textarea "x"
type textarea "<td> <div class="w-75 btn-group" role="group"> <a asp-controller="Category" asp…"
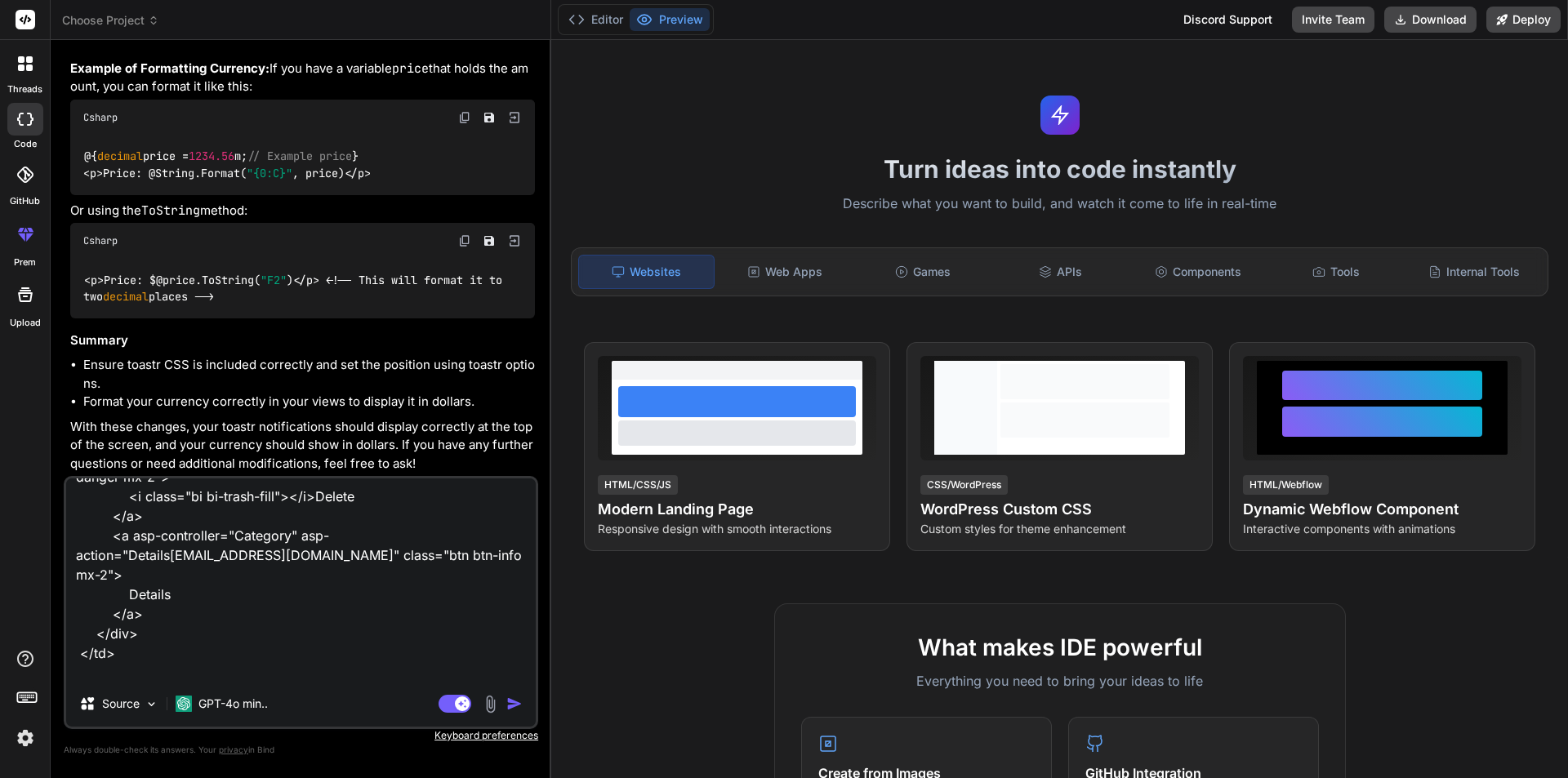
type textarea "x"
type textarea "<td> <div class="w-75 btn-group" role="group"> <a asp-controller="Category" asp…"
type textarea "x"
type textarea "<td> <div class="w-75 btn-group" role="group"> <a asp-controller="Category" asp…"
type textarea "x"
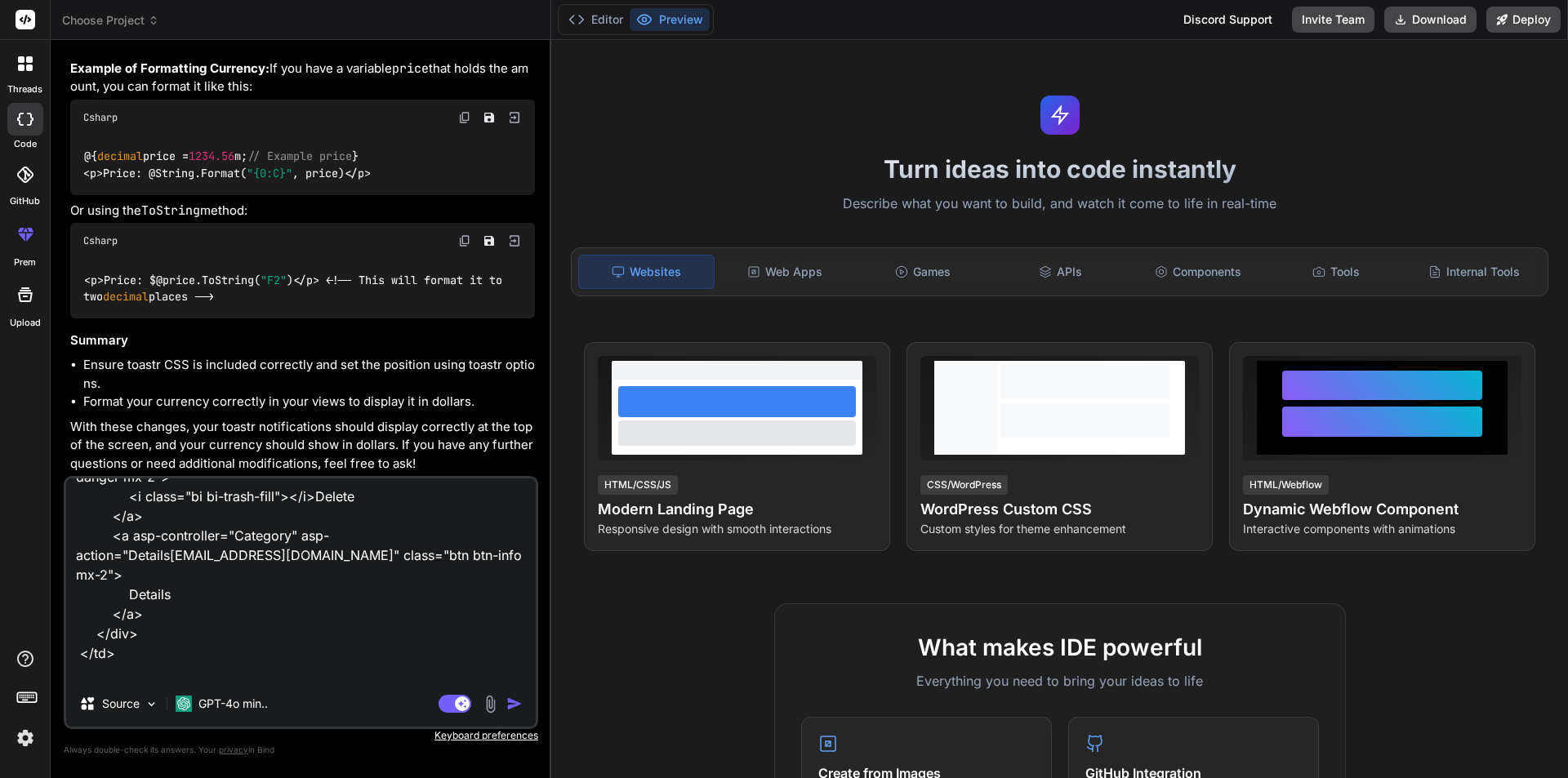
type textarea "<td> <div class="w-75 btn-group" role="group"> <a asp-controller="Category" asp…"
type textarea "x"
type textarea "<td> <div class="w-75 btn-group" role="group"> <a asp-controller="Category" asp…"
type textarea "x"
type textarea "<td> <div class="w-75 btn-group" role="group"> <a asp-controller="Category" asp…"
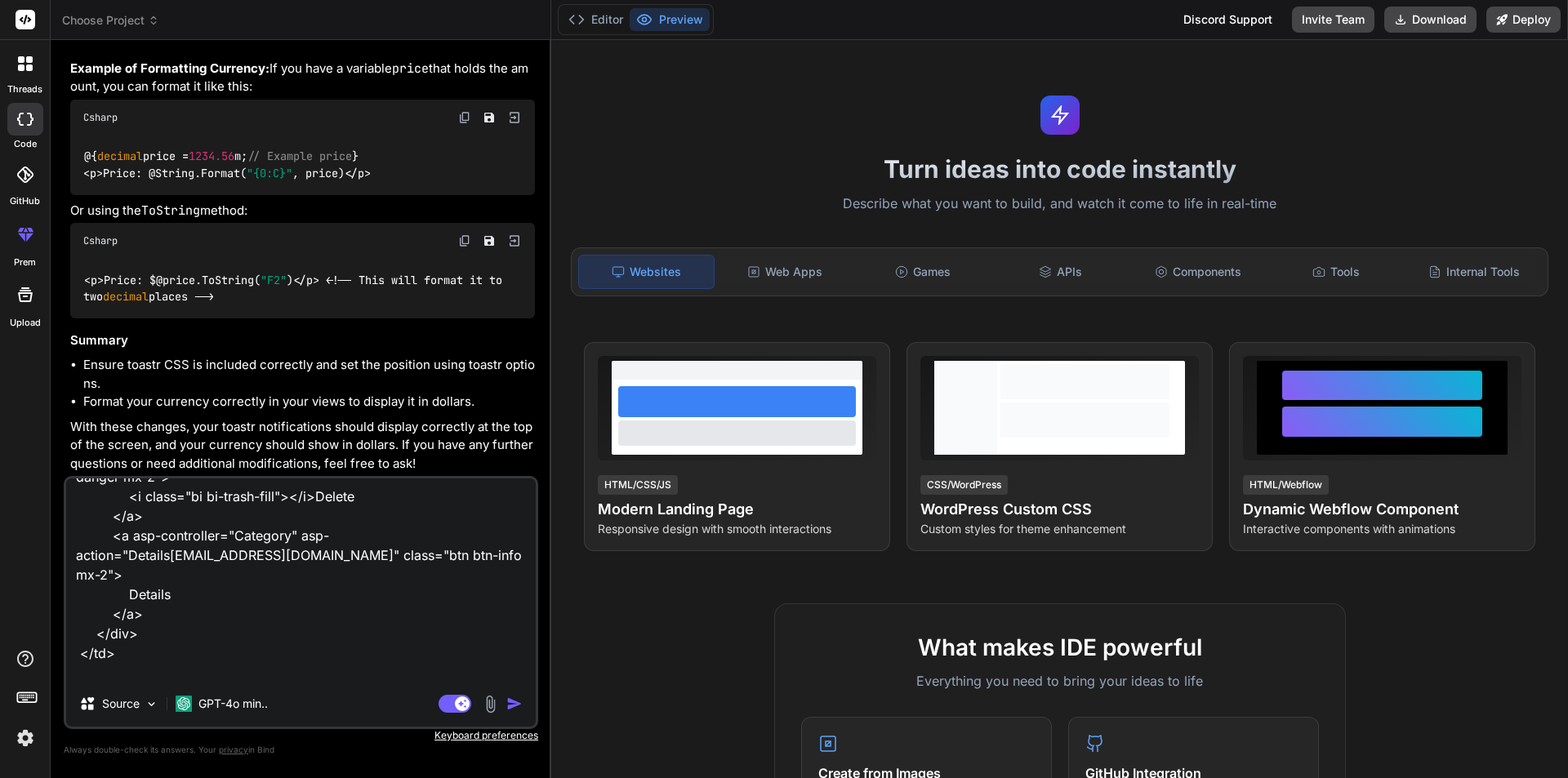
type textarea "x"
type textarea "<td> <div class="w-75 btn-group" role="group"> <a asp-controller="Category" asp…"
type textarea "x"
type textarea "<td> <div class="w-75 btn-group" role="group"> <a asp-controller="Category" asp…"
type textarea "x"
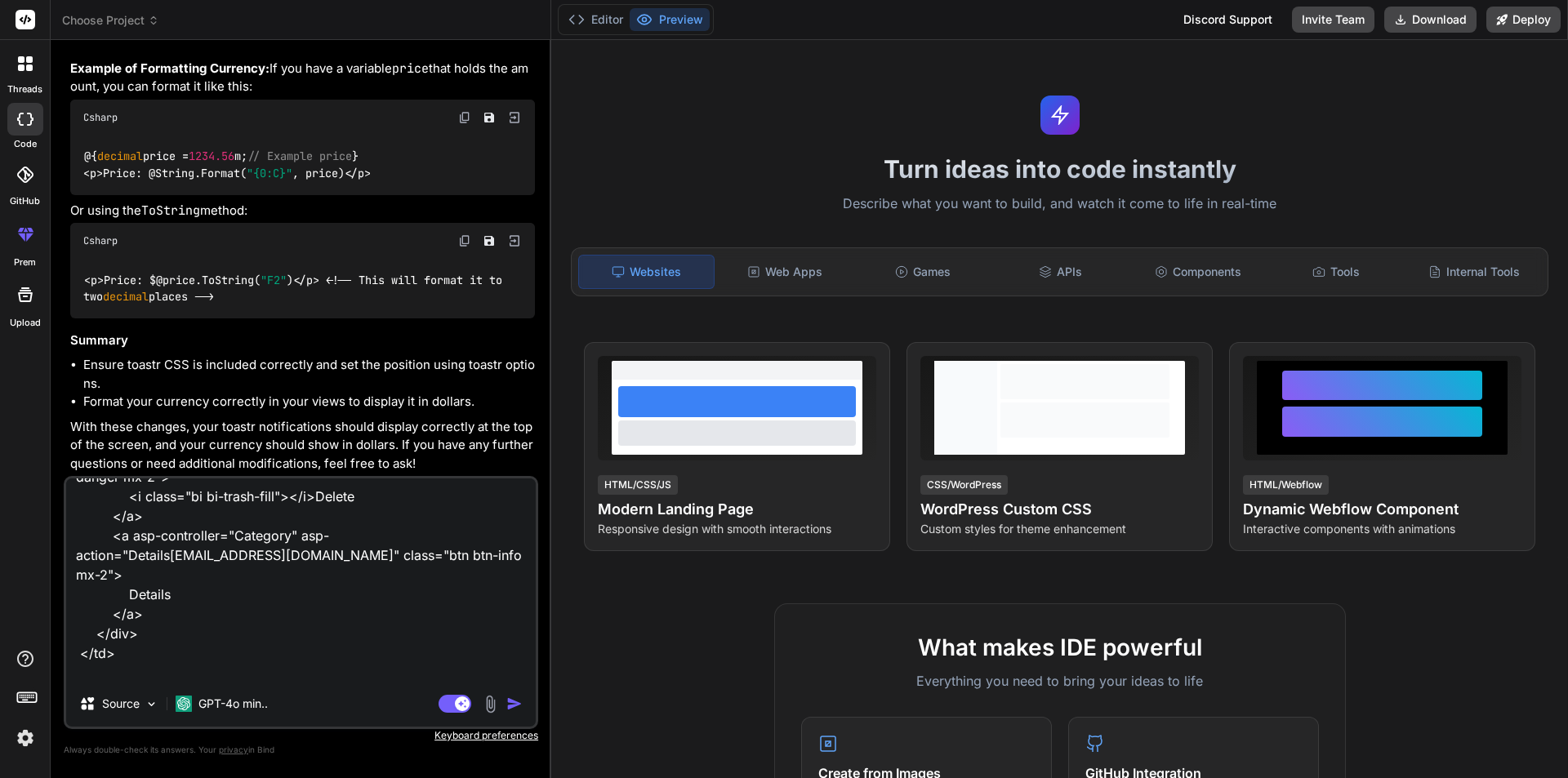
type textarea "<td> <div class="w-75 btn-group" role="group"> <a asp-controller="Category" asp…"
type textarea "x"
type textarea "<td> <div class="w-75 btn-group" role="group"> <a asp-controller="Category" asp…"
type textarea "x"
type textarea "<td> <div class="w-75 btn-group" role="group"> <a asp-controller="Category" asp…"
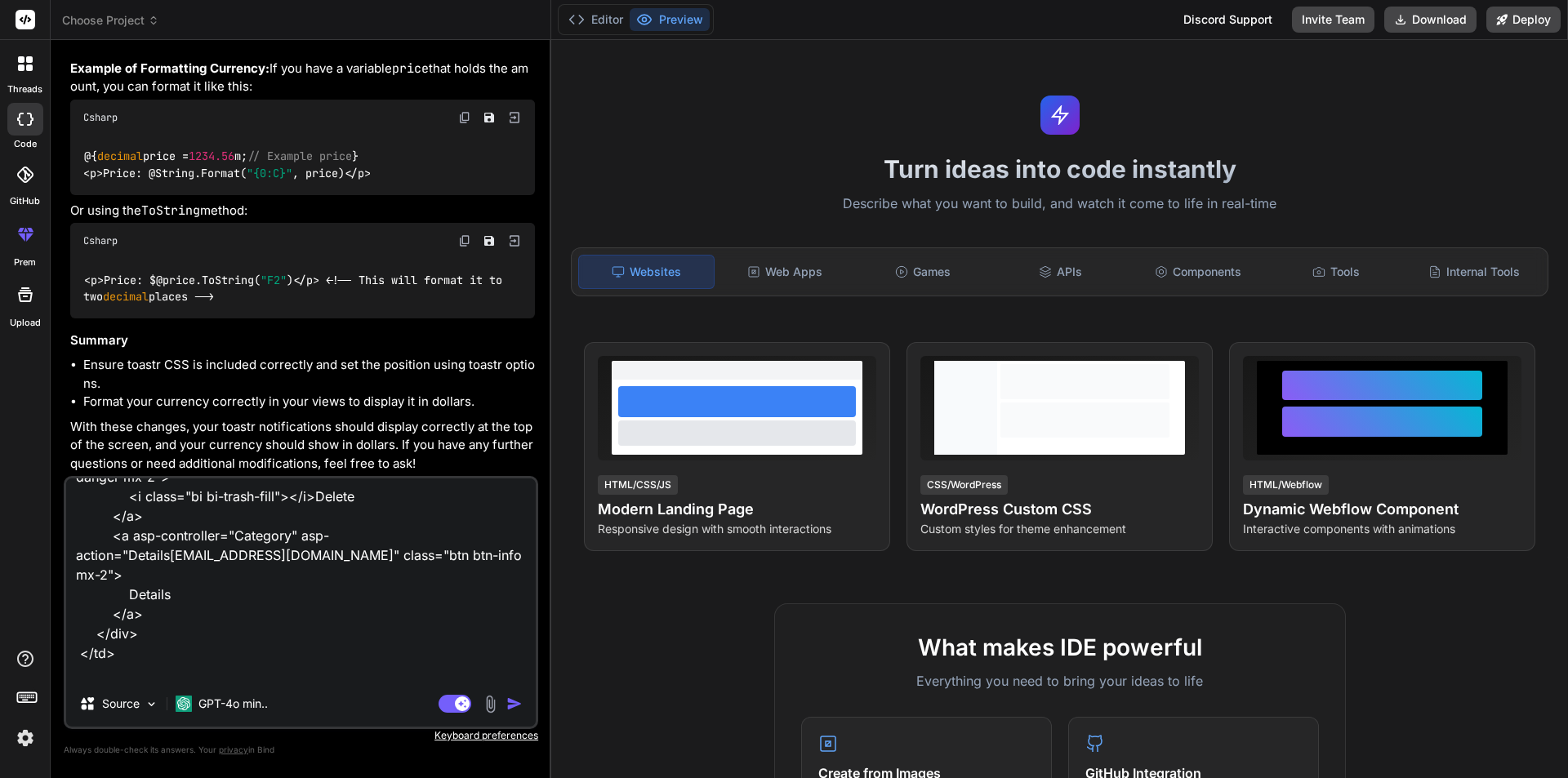
type textarea "x"
type textarea "<td> <div class="w-75 btn-group" role="group"> <a asp-controller="Category" asp…"
type textarea "x"
type textarea "<td> <div class="w-75 btn-group" role="group"> <a asp-controller="Category" asp…"
type textarea "x"
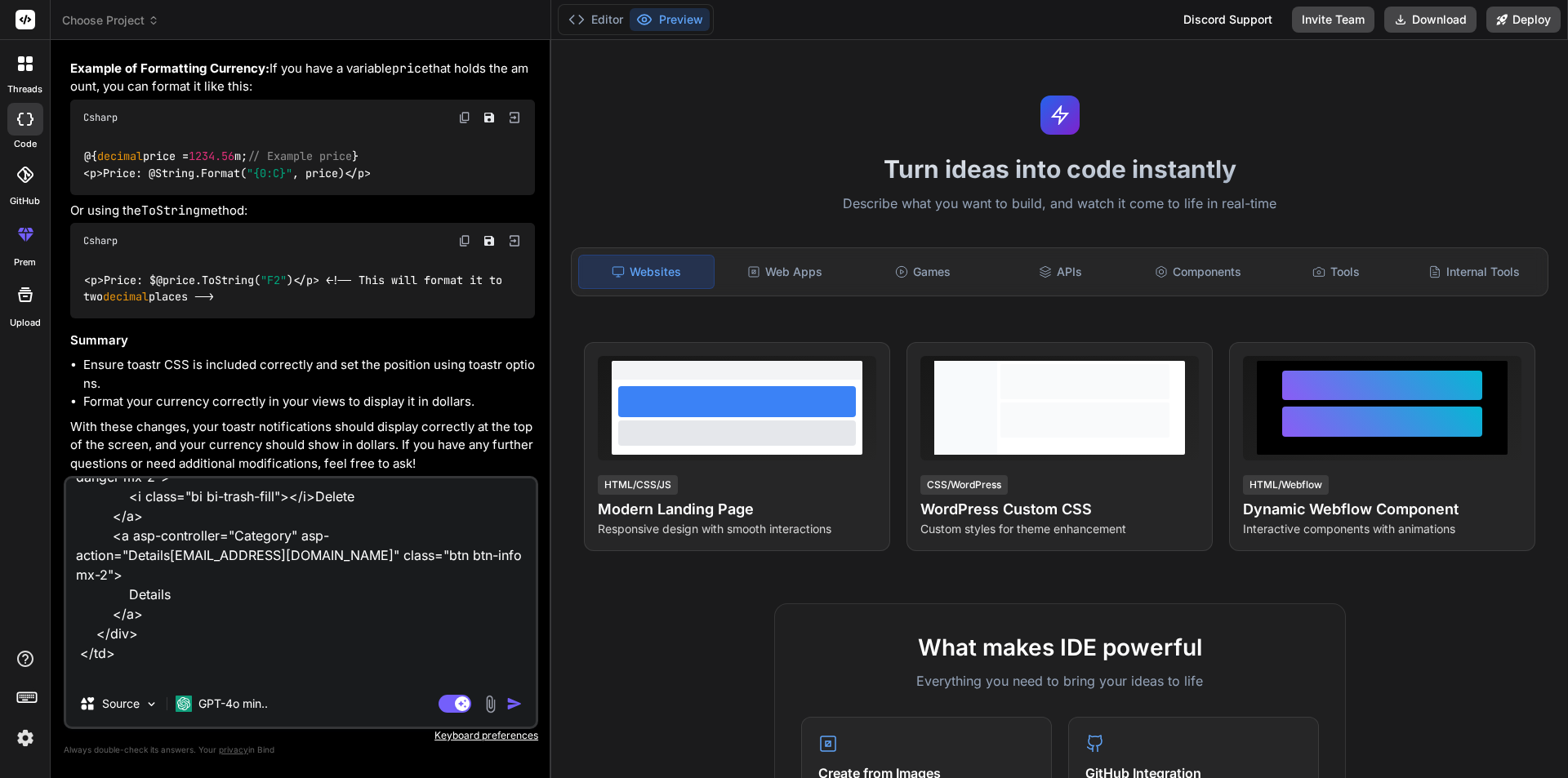
type textarea "<td> <div class="w-75 btn-group" role="group"> <a asp-controller="Category" asp…"
type textarea "x"
type textarea "<td> <div class="w-75 btn-group" role="group"> <a asp-controller="Category" asp…"
type textarea "x"
type textarea "<td> <div class="w-75 btn-group" role="group"> <a asp-controller="Category" asp…"
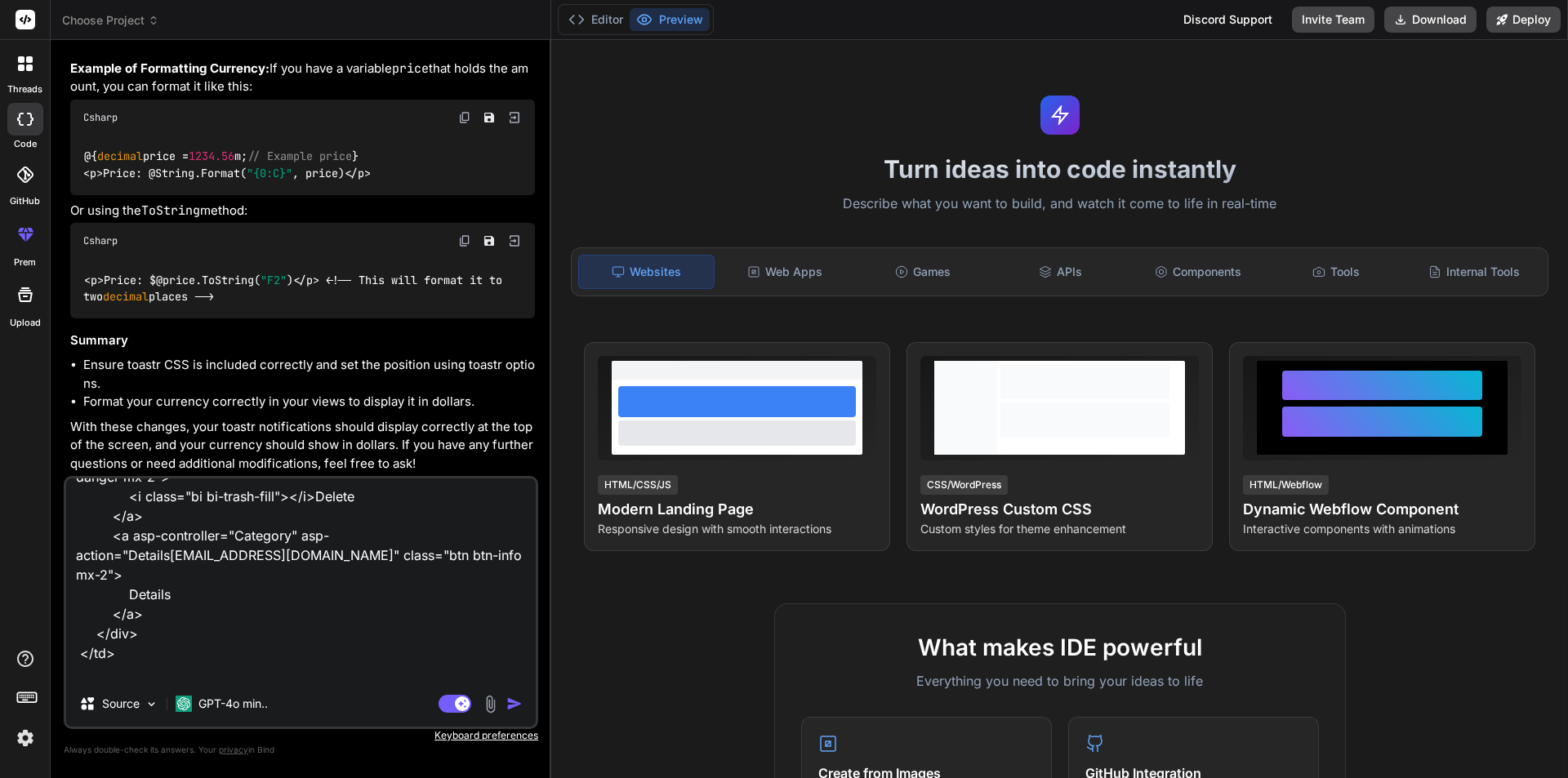
type textarea "x"
type textarea "<td> <div class="w-75 btn-group" role="group"> <a asp-controller="Category" asp…"
type textarea "x"
type textarea "<td> <div class="w-75 btn-group" role="group"> <a asp-controller="Category" asp…"
type textarea "x"
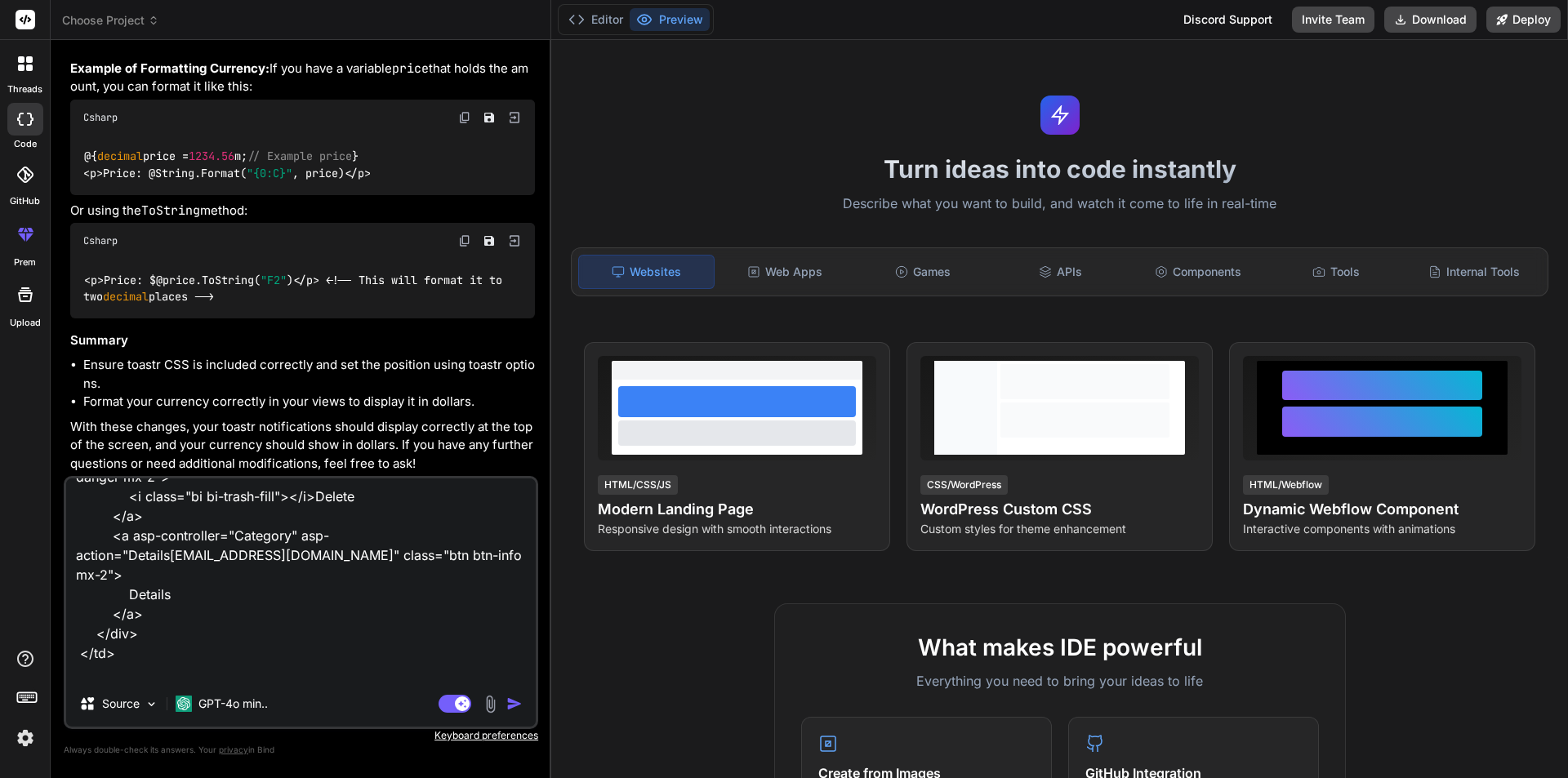
type textarea "<td> <div class="w-75 btn-group" role="group"> <a asp-controller="Category" asp…"
type textarea "x"
type textarea "<td> <div class="w-75 btn-group" role="group"> <a asp-controller="Category" asp…"
type textarea "x"
type textarea "<td> <div class="w-75 btn-group" role="group"> <a asp-controller="Category" asp…"
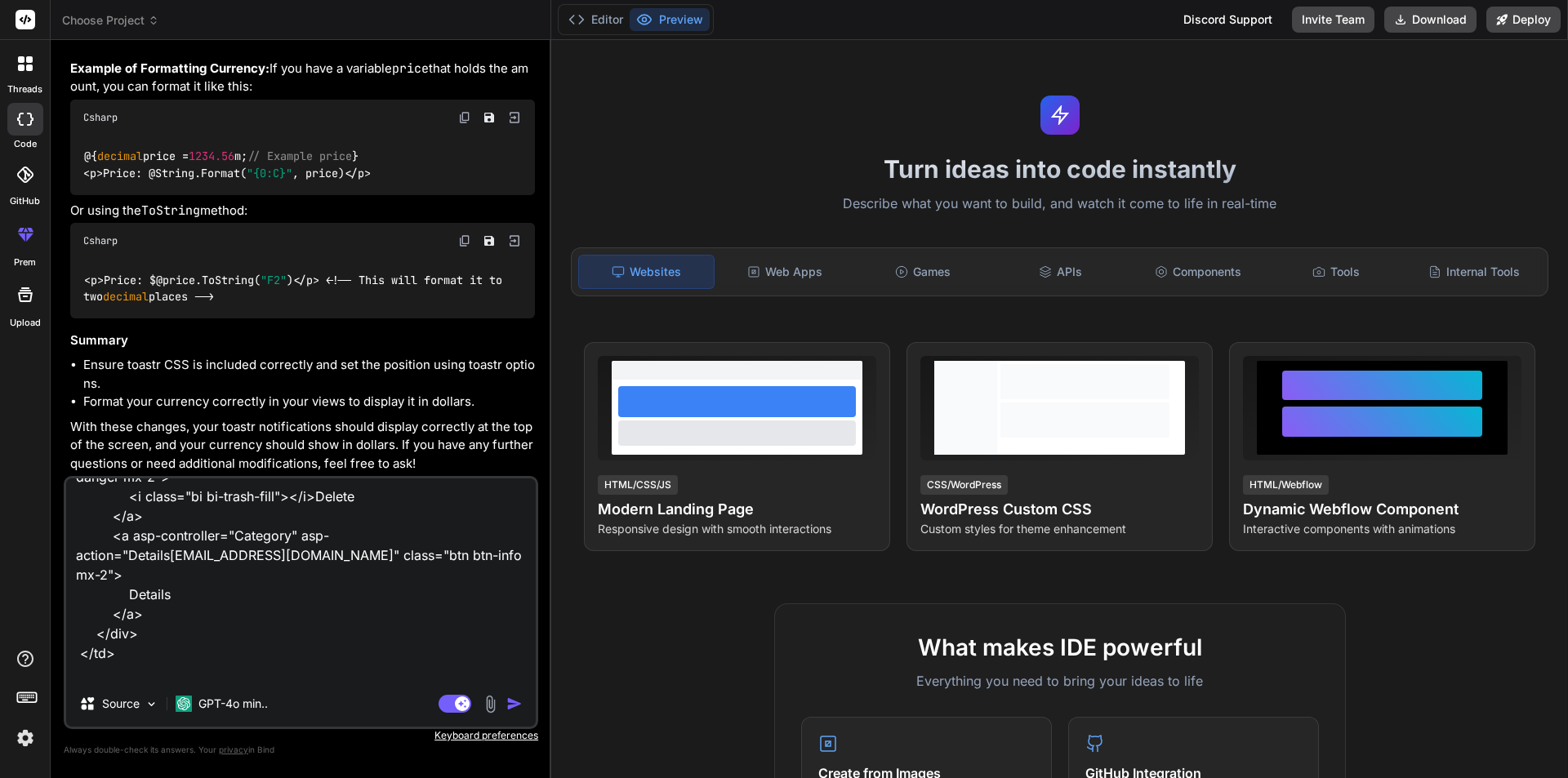
type textarea "x"
type textarea "<td> <div class="w-75 btn-group" role="group"> <a asp-controller="Category" asp…"
type textarea "x"
type textarea "<td> <div class="w-75 btn-group" role="group"> <a asp-controller="Category" asp…"
type textarea "x"
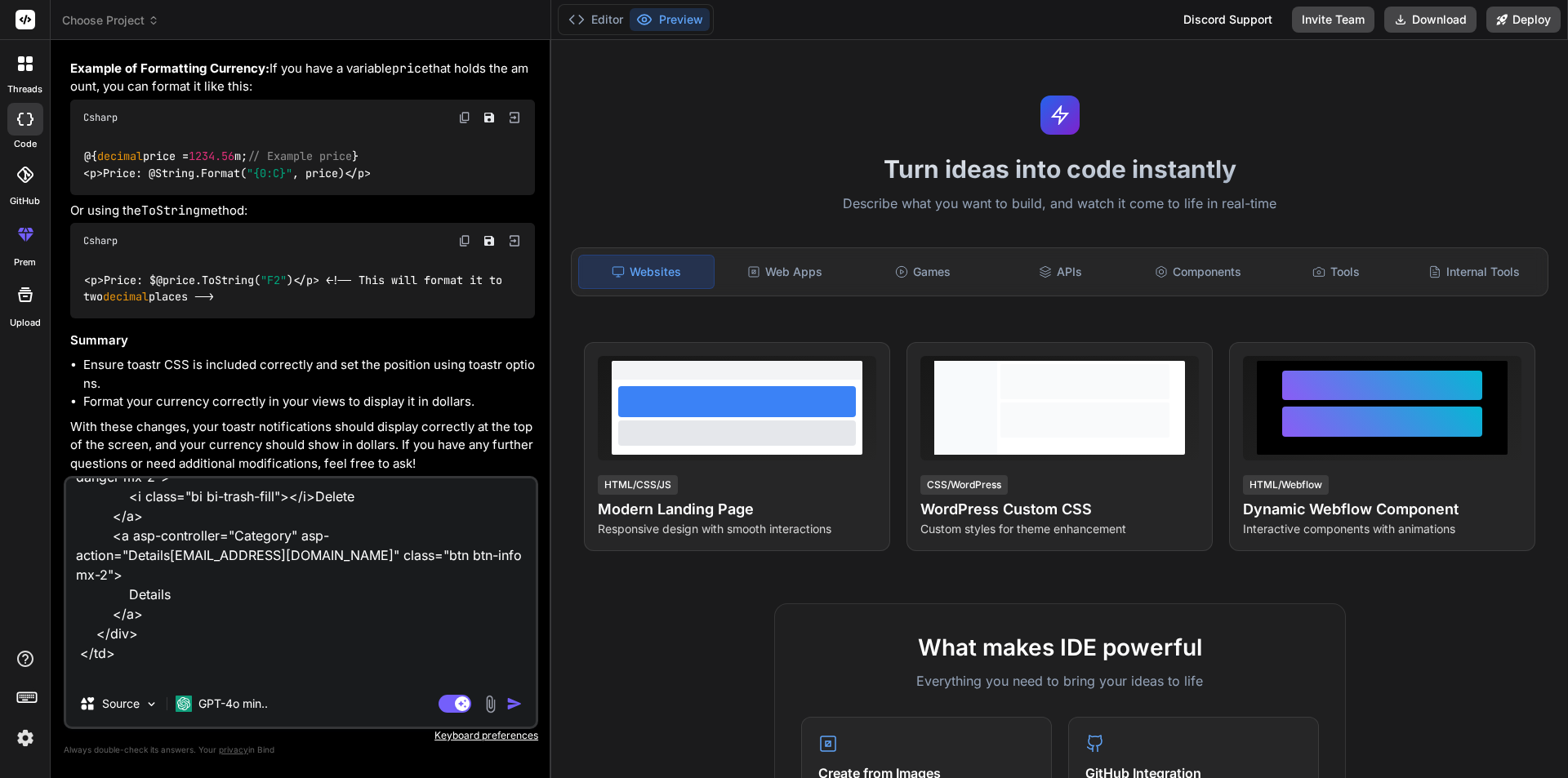
type textarea "<td> <div class="w-75 btn-group" role="group"> <a asp-controller="Category" asp…"
type textarea "x"
type textarea "<td> <div class="w-75 btn-group" role="group"> <a asp-controller="Category" asp…"
type textarea "x"
type textarea "<td> <div class="w-75 btn-group" role="group"> <a asp-controller="Category" asp…"
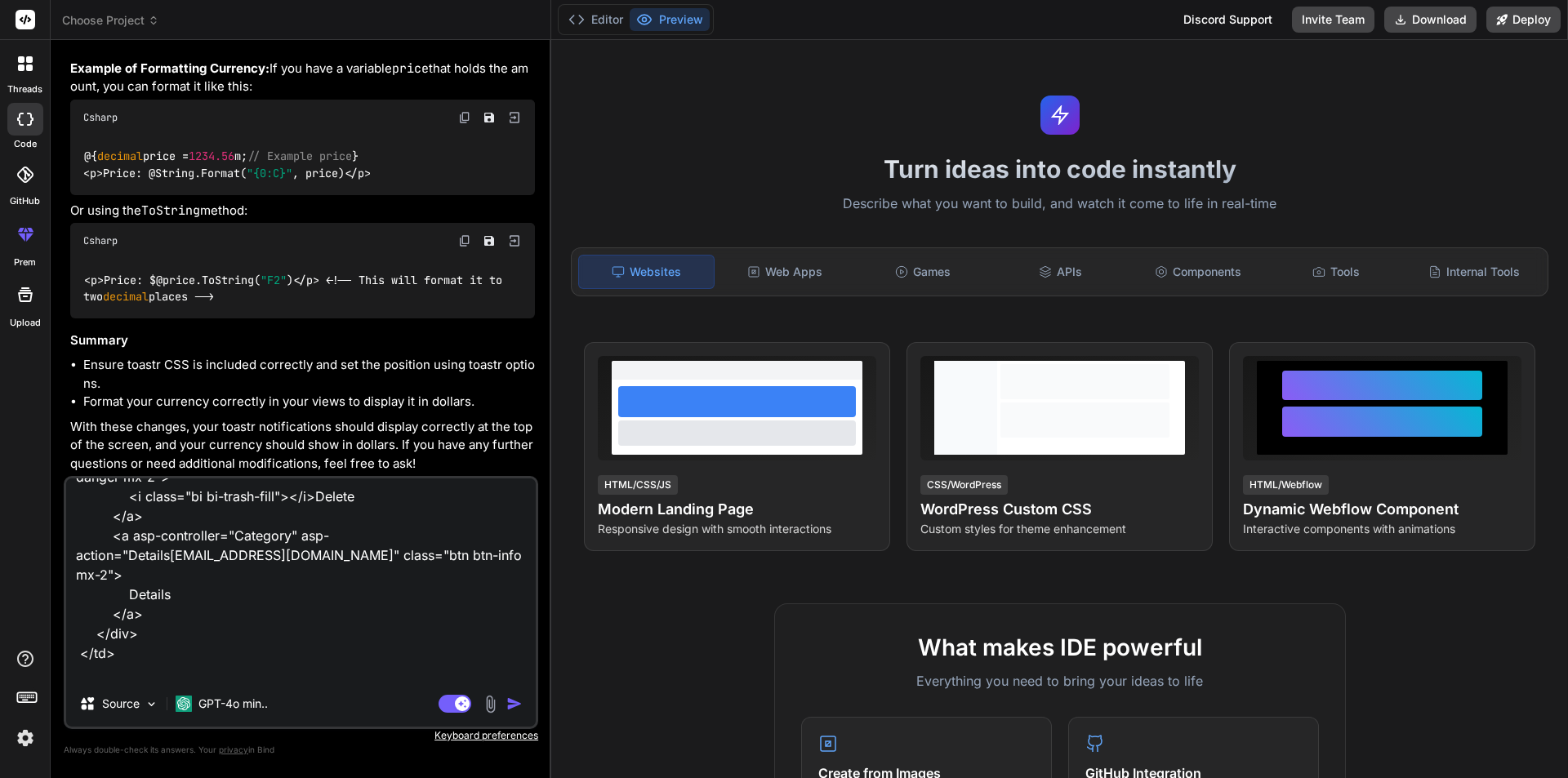
type textarea "x"
type textarea "<td> <div class="w-75 btn-group" role="group"> <a asp-controller="Category" asp…"
type textarea "x"
type textarea "<td> <div class="w-75 btn-group" role="group"> <a asp-controller="Category" asp…"
type textarea "x"
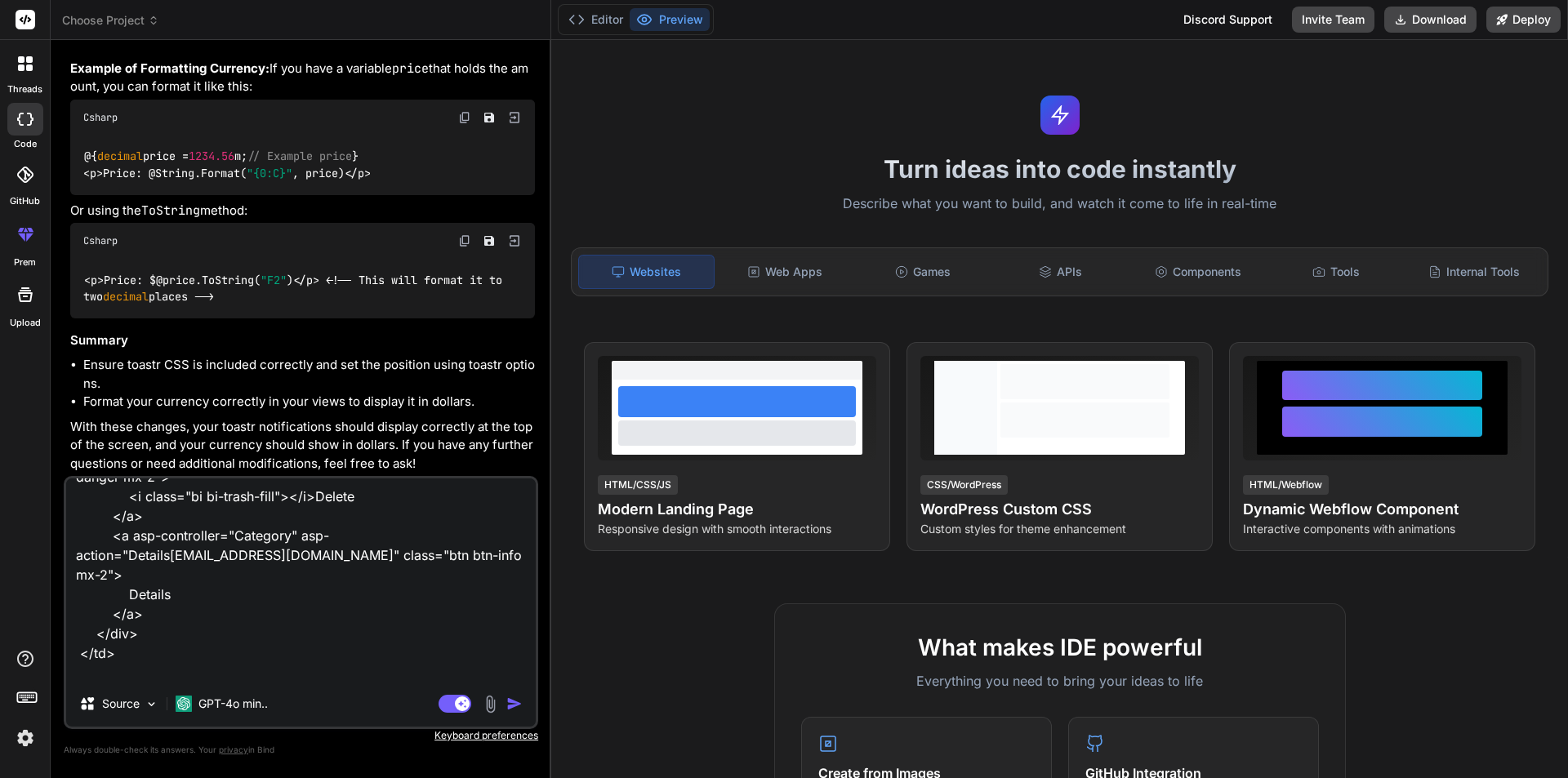
type textarea "<td> <div class="w-75 btn-group" role="group"> <a asp-controller="Category" asp…"
click at [509, 704] on img "button" at bounding box center [514, 704] width 17 height 17
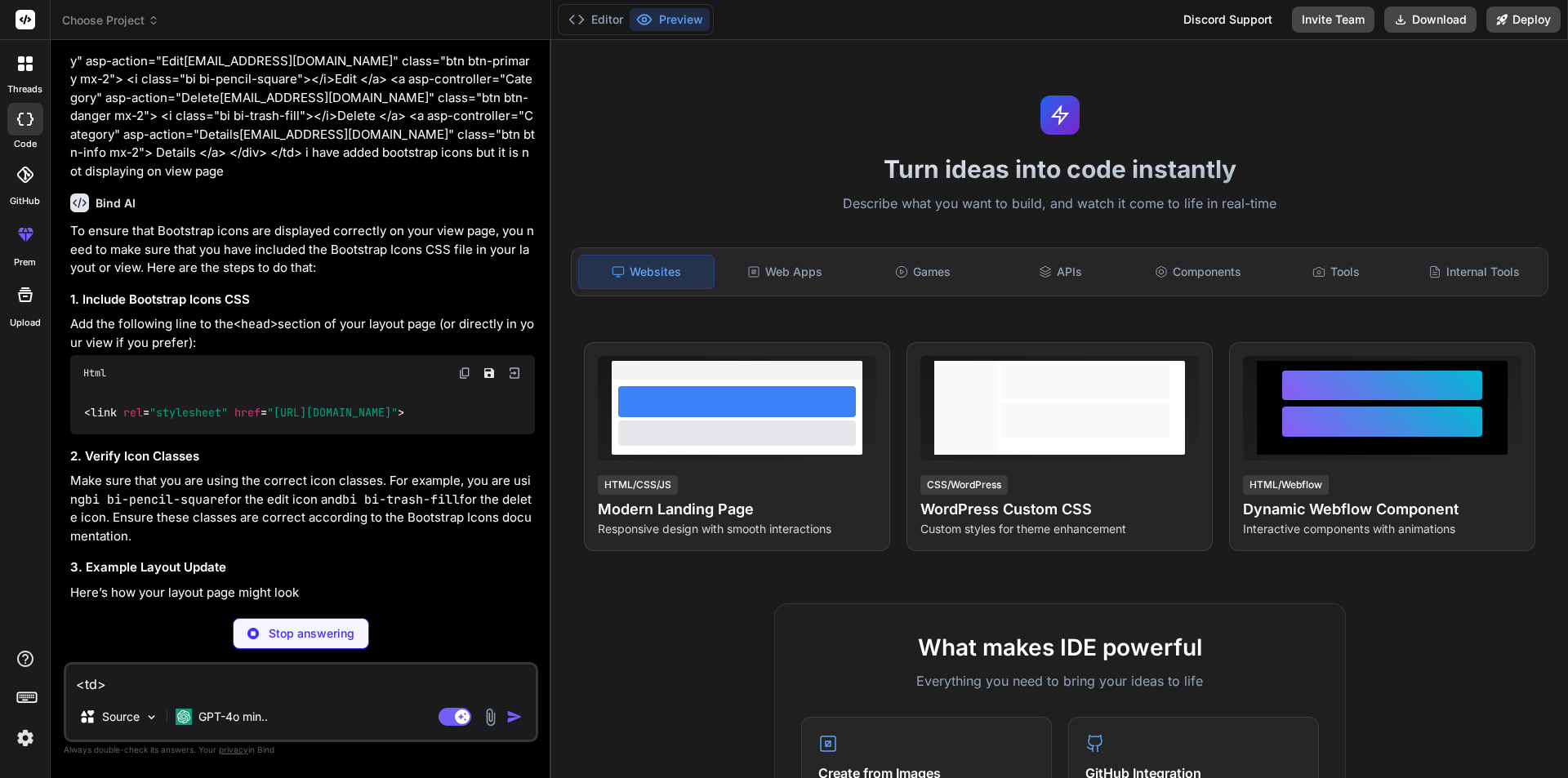
scroll to position [14883, 0]
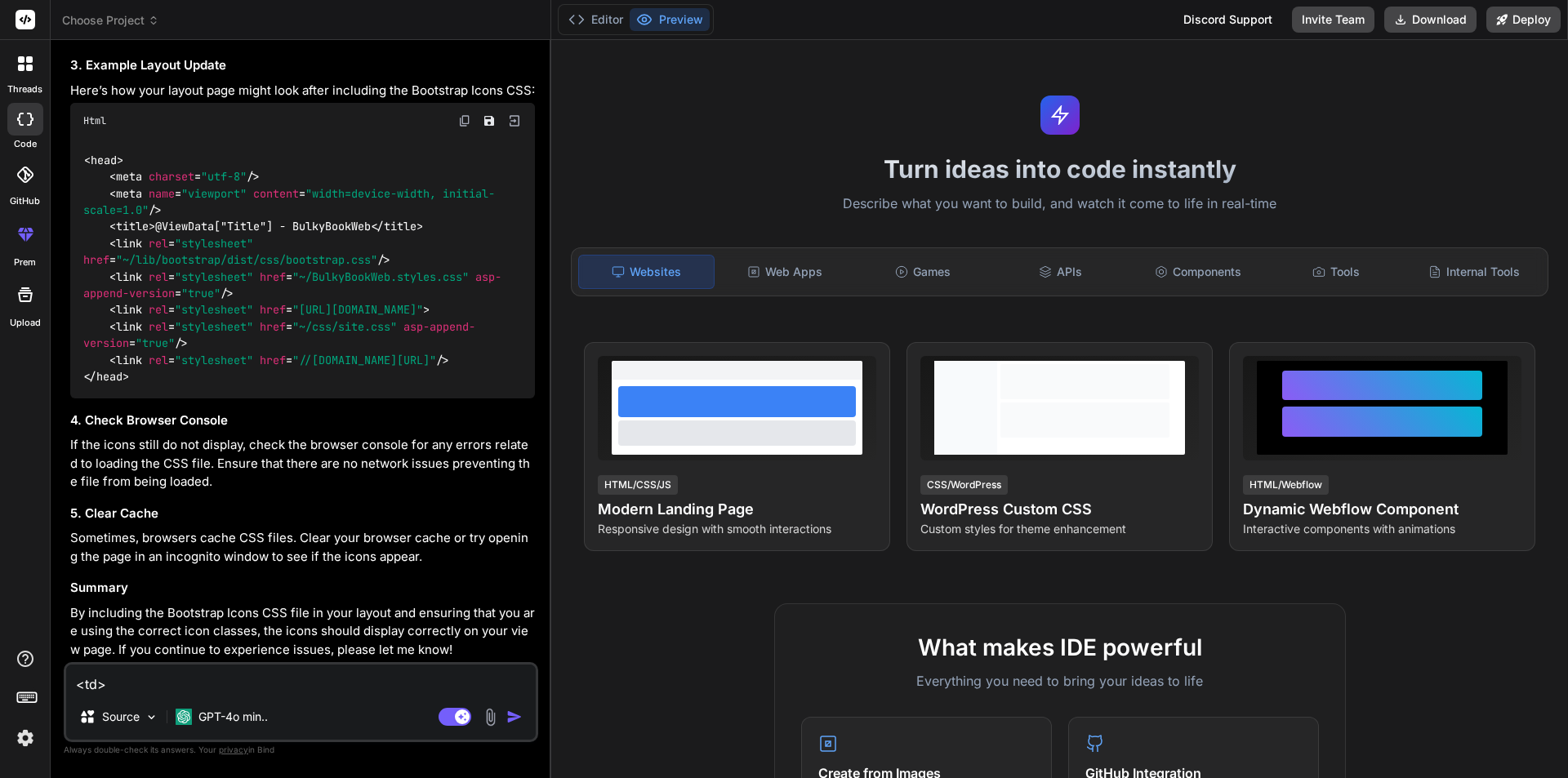
type textarea "x"
drag, startPoint x: 109, startPoint y: 415, endPoint x: 350, endPoint y: 450, distance: 243.5
click at [350, 398] on div "< head > < meta charset = "utf-8" /> < meta name = "viewport" content = "width=…" at bounding box center [303, 268] width 465 height 259
copy span "< link rel = "stylesheet" href = "[URL][DOMAIN_NAME]" >"
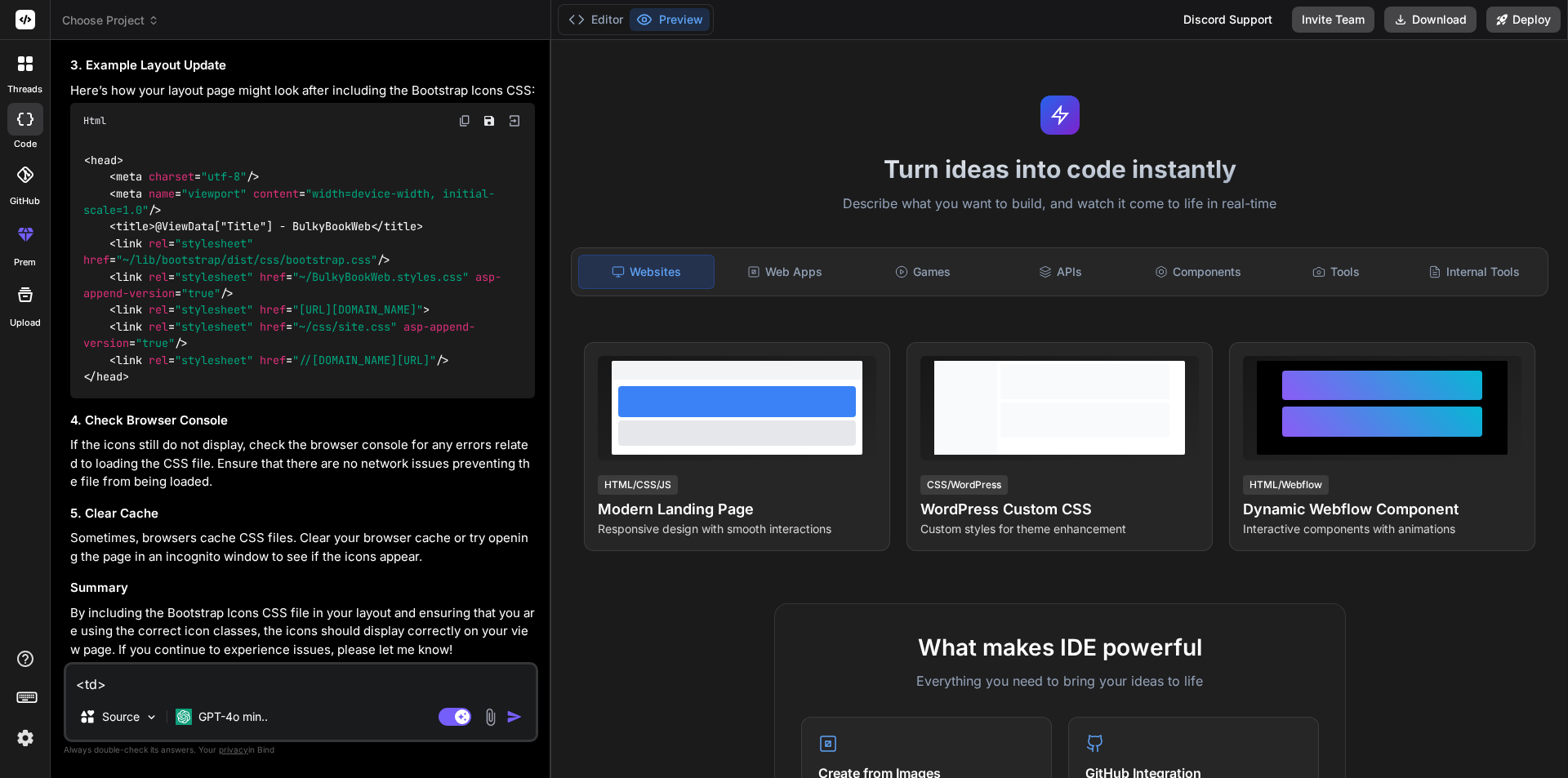
click at [421, 362] on div "< head > < meta charset = "utf-8" /> < meta name = "viewport" content = "width=…" at bounding box center [303, 268] width 465 height 259
drag, startPoint x: 421, startPoint y: 362, endPoint x: 94, endPoint y: 353, distance: 327.1
click at [94, 353] on div "< head > < meta charset = "utf-8" /> < meta name = "viewport" content = "width=…" at bounding box center [303, 268] width 465 height 259
copy code "< link rel = "stylesheet" href = "~/lib/bootstrap/dist/css/bootstrap.css" />"
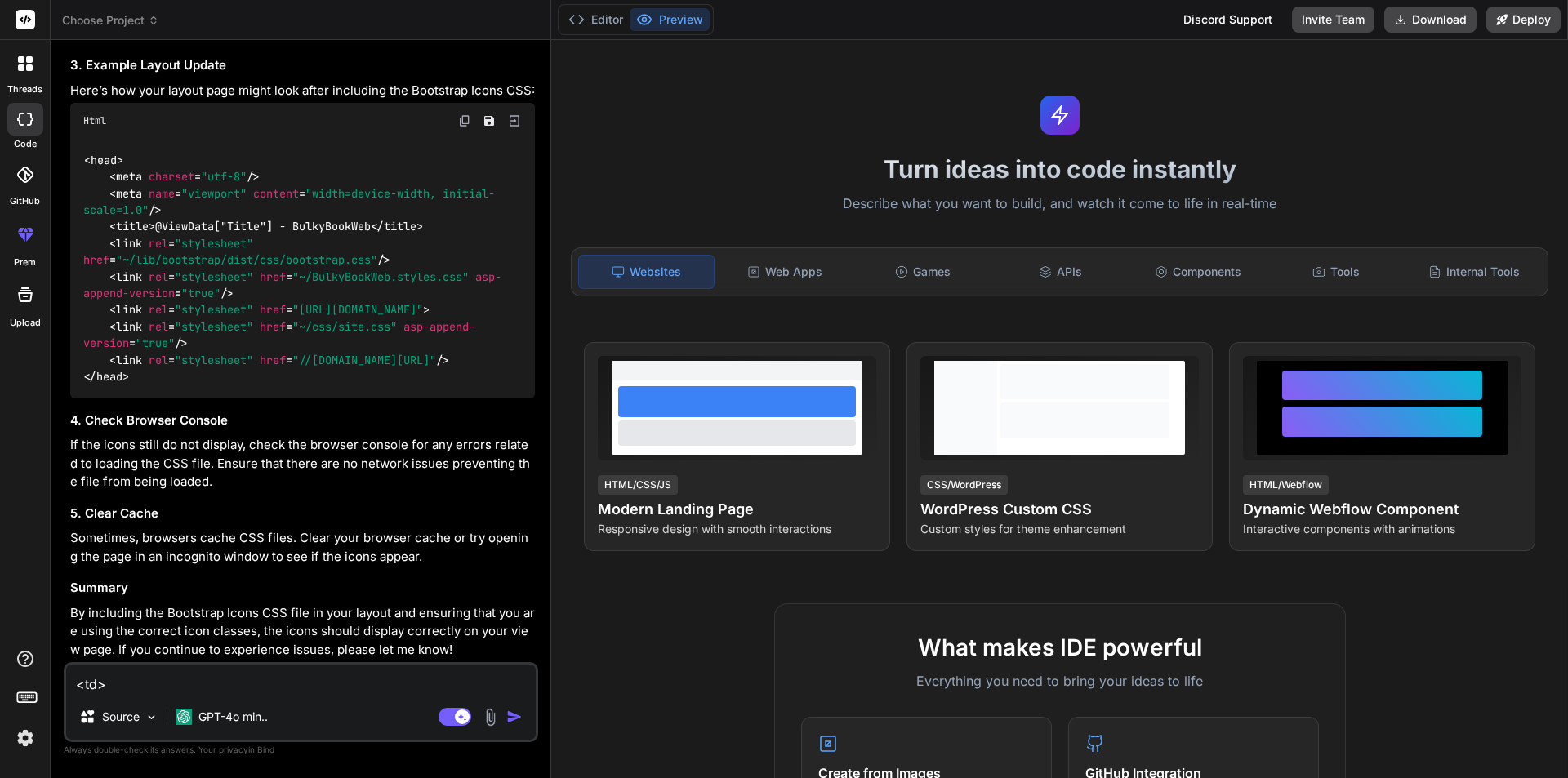
click at [298, 580] on div "To ensure that Bootstrap icons are displayed correctly on your view page, you n…" at bounding box center [303, 189] width 465 height 939
